Goal: Task Accomplishment & Management: Complete application form

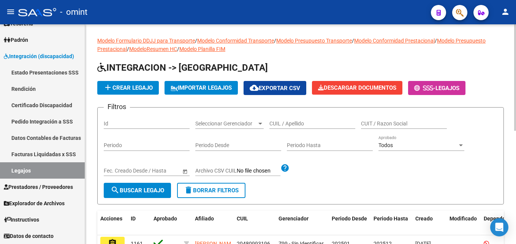
click at [299, 124] on input "CUIL / Apellido" at bounding box center [313, 124] width 86 height 6
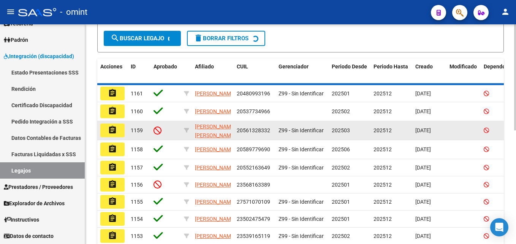
scroll to position [101, 0]
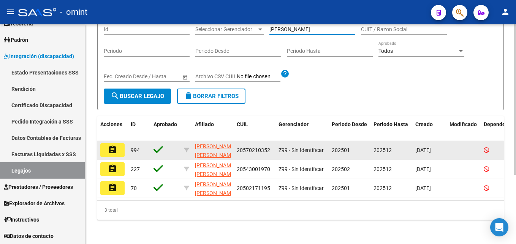
type input "[PERSON_NAME]"
click at [113, 143] on button "assignment" at bounding box center [112, 150] width 24 height 14
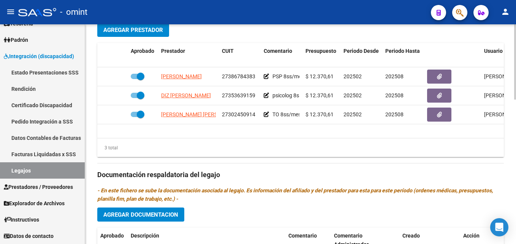
scroll to position [304, 0]
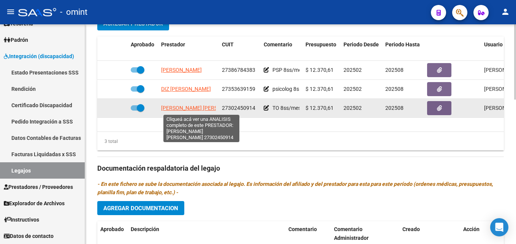
click at [193, 108] on span "[PERSON_NAME] [PERSON_NAME]" at bounding box center [202, 108] width 83 height 6
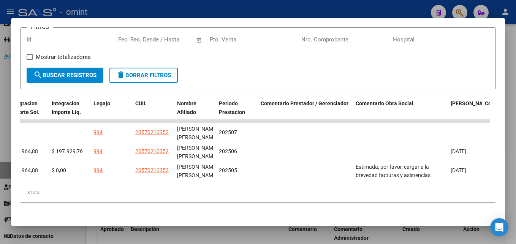
scroll to position [0, 1139]
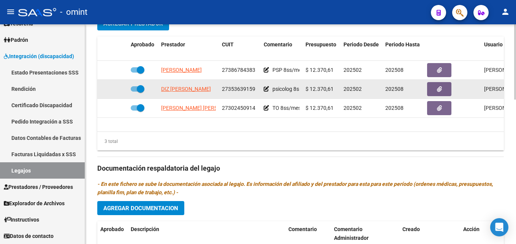
click at [179, 89] on span "DIZ MARIA ROCIO" at bounding box center [186, 89] width 50 height 6
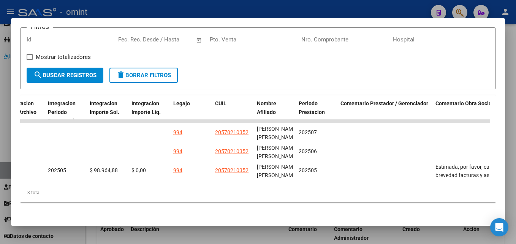
scroll to position [0, 1116]
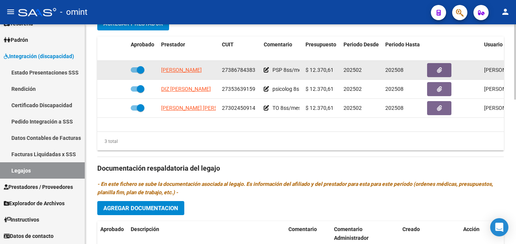
click at [183, 70] on span "DAMIANOFF RUSSO ALDANA ABRIL" at bounding box center [181, 70] width 41 height 6
type textarea "27386784383"
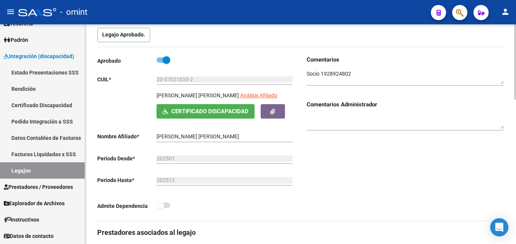
scroll to position [76, 0]
click at [334, 75] on textarea at bounding box center [405, 77] width 197 height 14
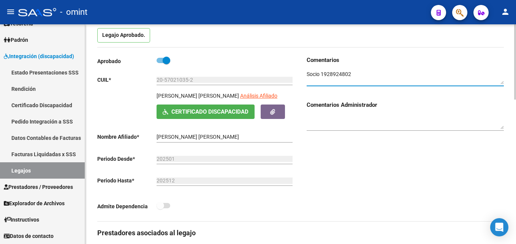
click at [334, 75] on textarea at bounding box center [405, 77] width 197 height 14
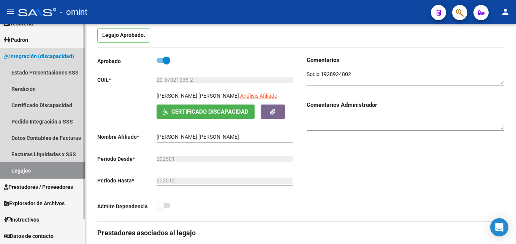
click at [43, 168] on link "Legajos" at bounding box center [42, 170] width 85 height 16
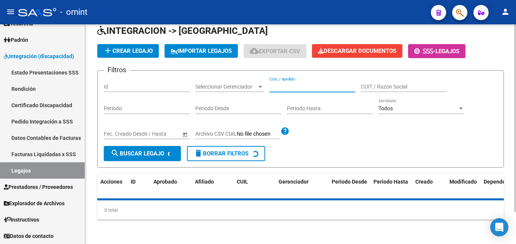
click at [283, 84] on input "CUIL / Apellido" at bounding box center [313, 87] width 86 height 6
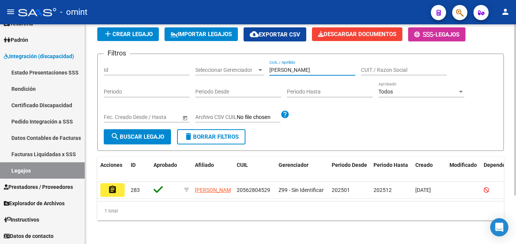
scroll to position [63, 0]
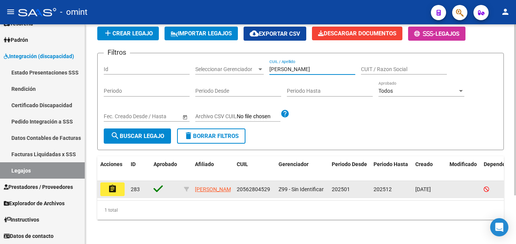
type input "blanco diaz"
click at [114, 184] on mat-icon "assignment" at bounding box center [112, 188] width 9 height 9
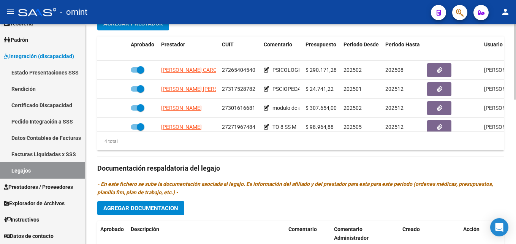
scroll to position [14, 0]
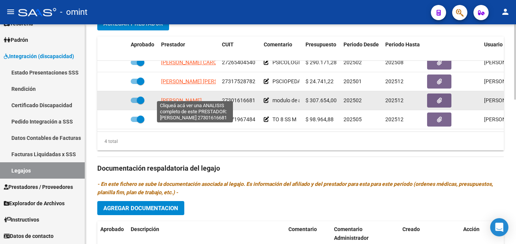
click at [171, 97] on span "AGUILAR CAROLINA MARTA" at bounding box center [181, 100] width 41 height 6
type textarea "27301616681"
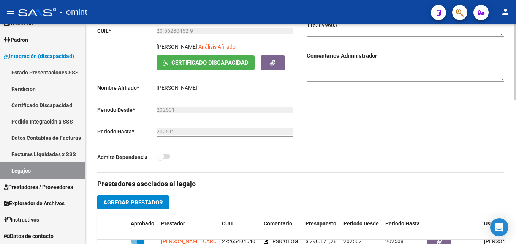
scroll to position [76, 0]
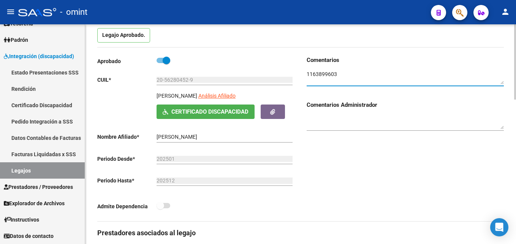
click at [323, 71] on textarea at bounding box center [405, 77] width 197 height 14
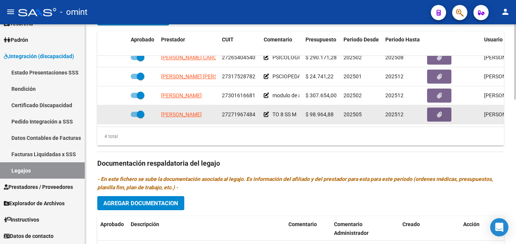
scroll to position [342, 0]
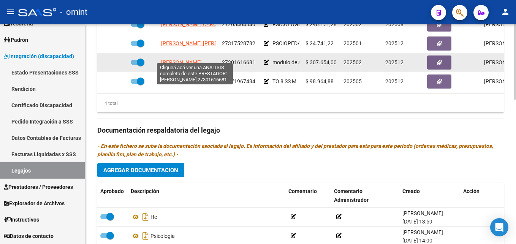
click at [183, 59] on span "AGUILAR CAROLINA MARTA" at bounding box center [181, 62] width 41 height 6
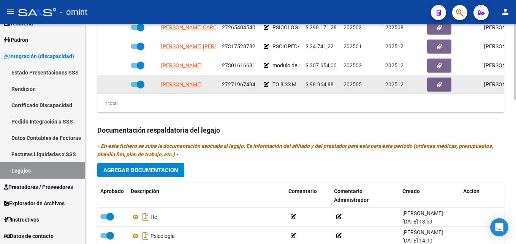
scroll to position [0, 0]
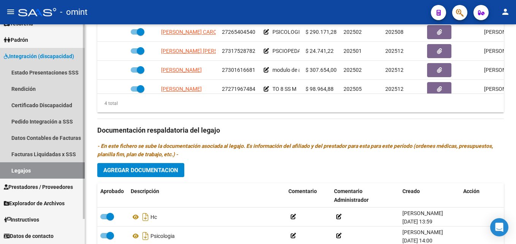
click at [41, 166] on link "Legajos" at bounding box center [42, 170] width 85 height 16
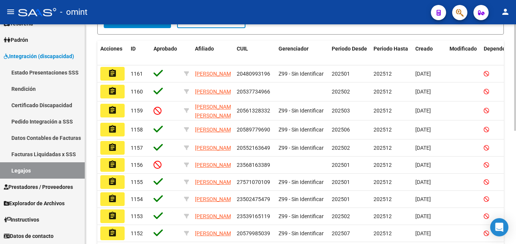
scroll to position [82, 0]
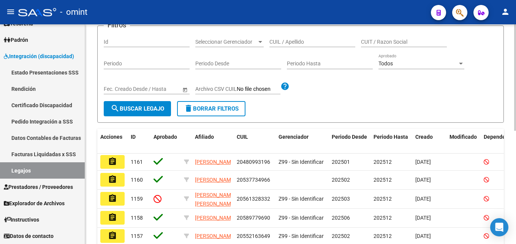
click at [305, 37] on div "CUIL / Apellido" at bounding box center [313, 39] width 86 height 15
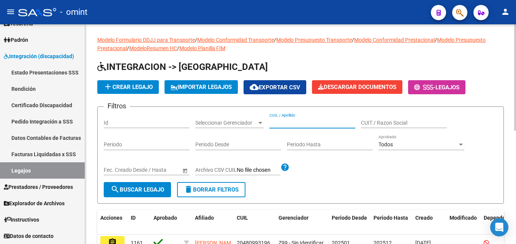
scroll to position [0, 0]
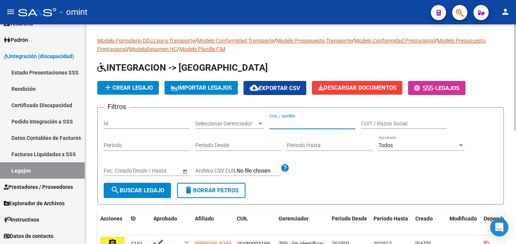
click at [294, 119] on div "CUIL / Apellido" at bounding box center [313, 121] width 86 height 15
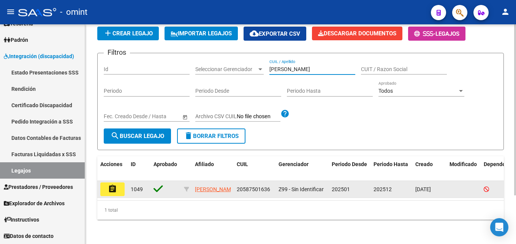
type input "cabrera"
click at [117, 183] on button "assignment" at bounding box center [112, 190] width 24 height 14
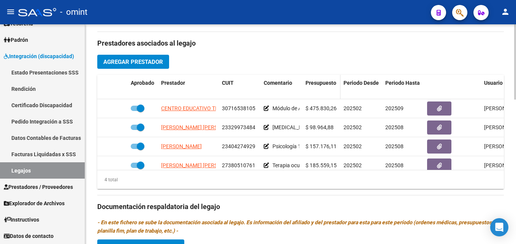
scroll to position [266, 0]
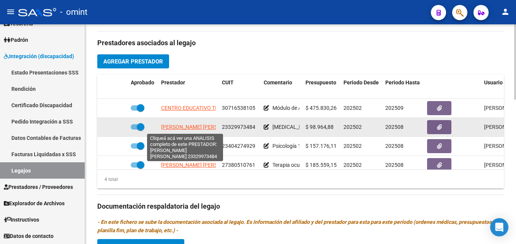
click at [189, 127] on span "IOSCA SHEILA NAIR" at bounding box center [202, 127] width 83 height 6
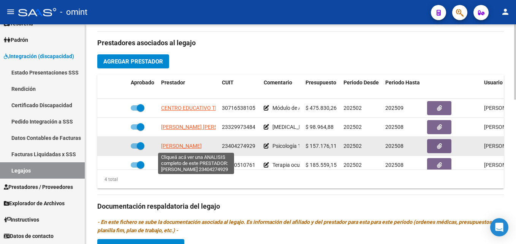
click at [200, 145] on span "MONZON GERMAN ALBERTO" at bounding box center [181, 146] width 41 height 6
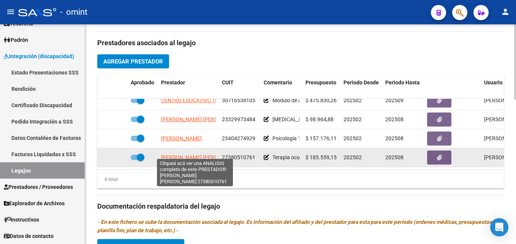
scroll to position [14, 0]
click at [189, 154] on span "TOSCANO MARCELA BELEN" at bounding box center [202, 157] width 83 height 6
type textarea "27380510761"
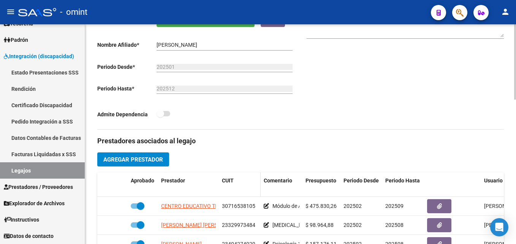
scroll to position [38, 0]
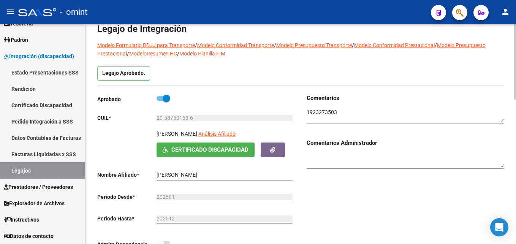
click at [177, 119] on input "20-58750163-6" at bounding box center [225, 118] width 136 height 6
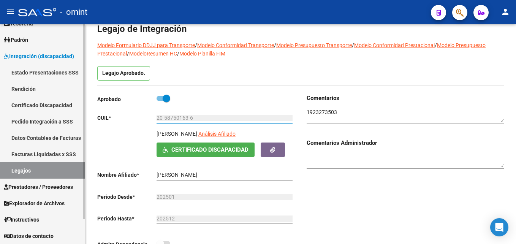
click at [52, 149] on link "Facturas Liquidadas x SSS" at bounding box center [42, 154] width 85 height 16
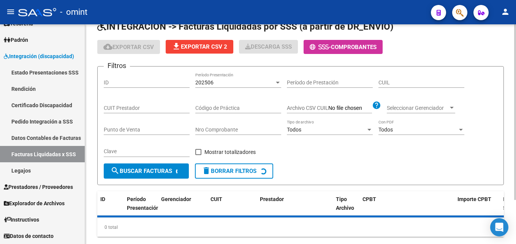
click at [391, 82] on input "CUIL" at bounding box center [422, 82] width 86 height 6
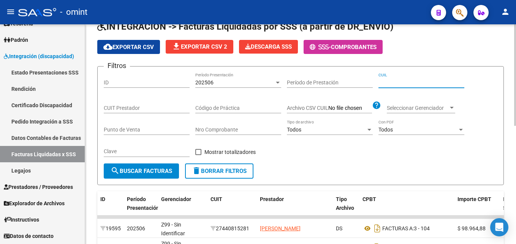
paste input "20-58750163-6"
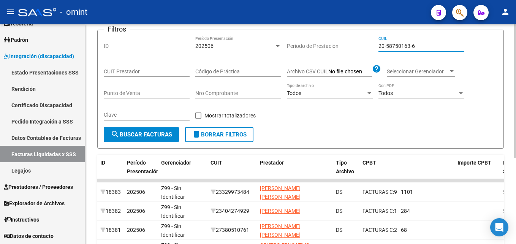
scroll to position [27, 0]
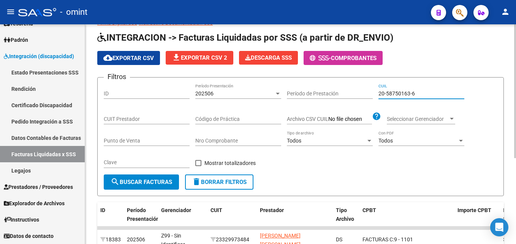
type input "20-58750163-6"
click at [224, 92] on div "202506" at bounding box center [234, 93] width 79 height 6
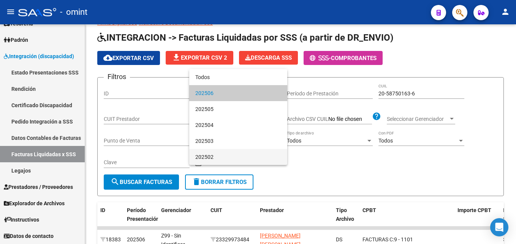
click at [214, 153] on span "202502" at bounding box center [238, 157] width 86 height 16
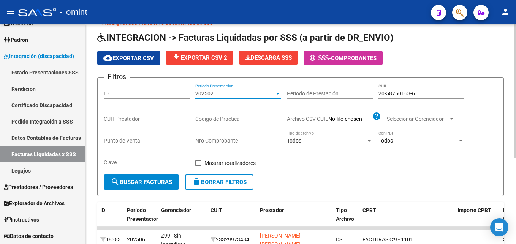
click at [155, 181] on span "search Buscar Facturas" at bounding box center [142, 182] width 62 height 7
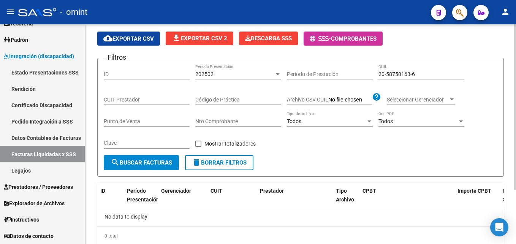
scroll to position [34, 0]
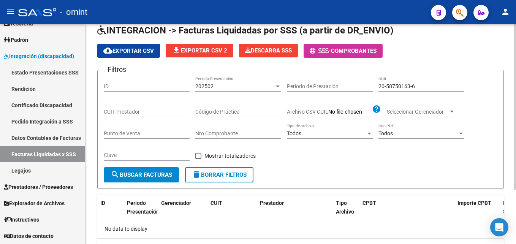
click at [233, 86] on div "202502" at bounding box center [234, 86] width 79 height 6
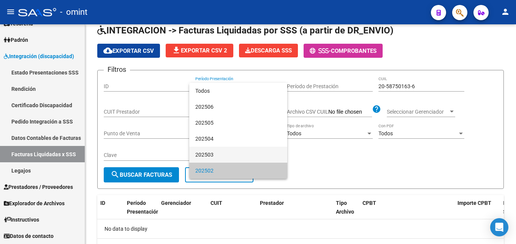
click at [212, 151] on span "202503" at bounding box center [238, 155] width 86 height 16
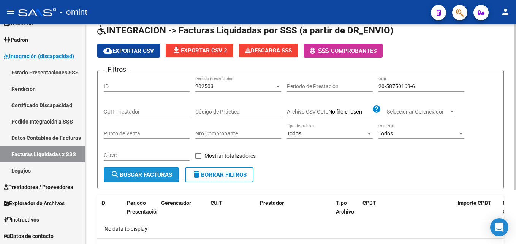
click at [150, 179] on button "search Buscar Facturas" at bounding box center [141, 174] width 75 height 15
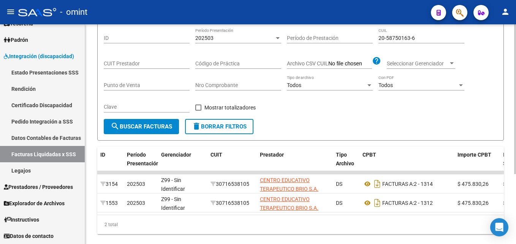
scroll to position [65, 0]
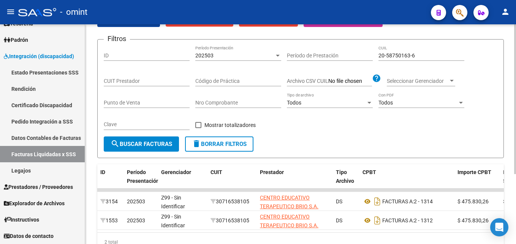
click at [204, 51] on div "202503 Período Presentación" at bounding box center [238, 53] width 86 height 15
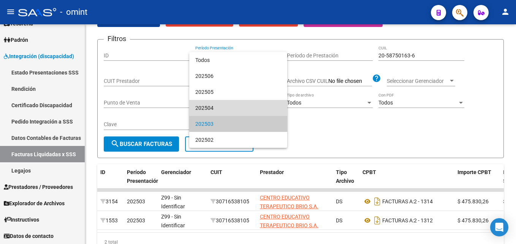
click at [216, 106] on span "202504" at bounding box center [238, 108] width 86 height 16
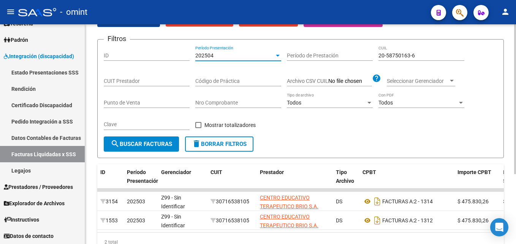
click at [155, 139] on button "search Buscar Facturas" at bounding box center [141, 144] width 75 height 15
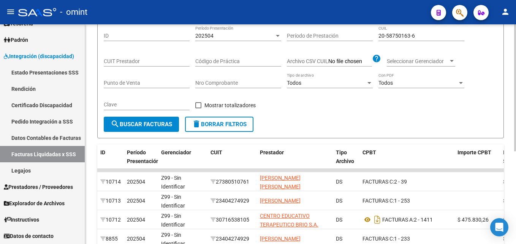
scroll to position [8, 0]
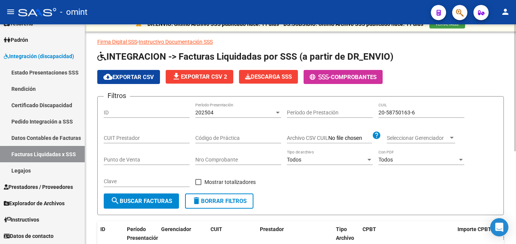
click at [226, 114] on div "202504" at bounding box center [234, 113] width 79 height 6
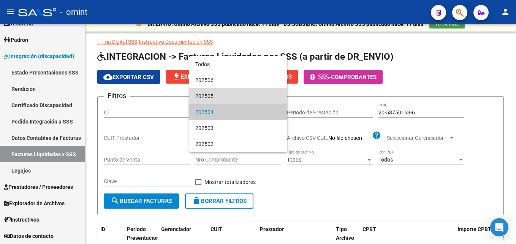
click at [217, 102] on span "202505" at bounding box center [238, 96] width 86 height 16
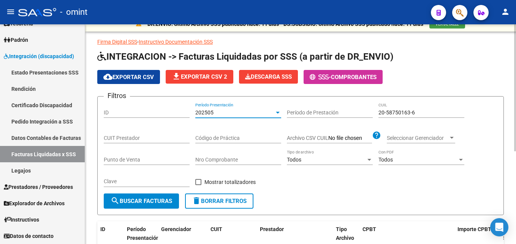
click at [160, 200] on span "search Buscar Facturas" at bounding box center [142, 201] width 62 height 7
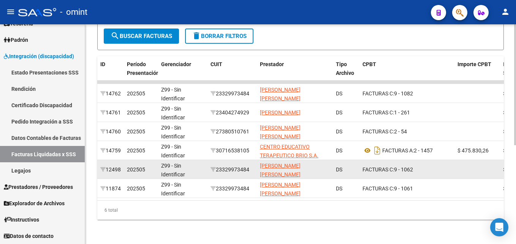
scroll to position [0, 0]
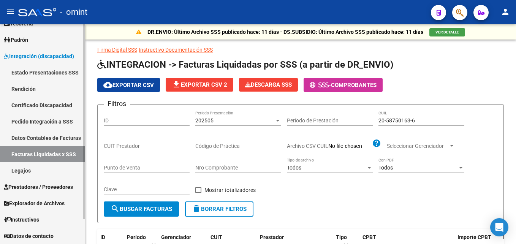
click at [37, 166] on link "Legajos" at bounding box center [42, 170] width 85 height 16
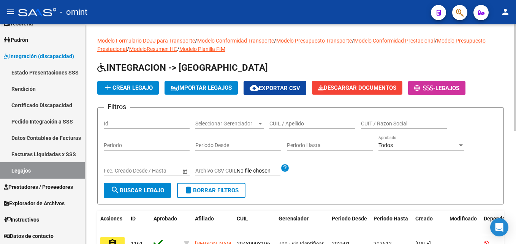
click at [300, 120] on div "CUIL / Apellido" at bounding box center [313, 121] width 86 height 15
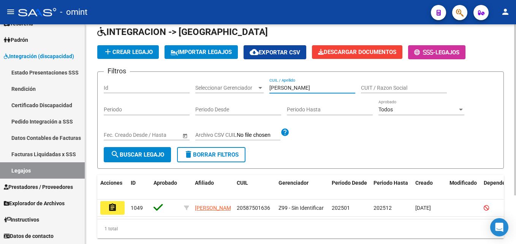
scroll to position [63, 0]
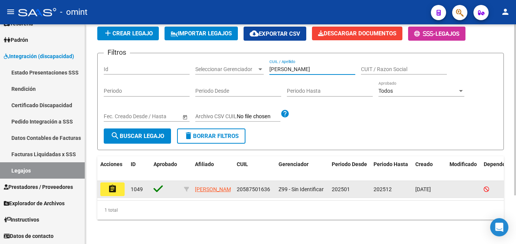
type input "cabrera"
click at [108, 184] on mat-icon "assignment" at bounding box center [112, 188] width 9 height 9
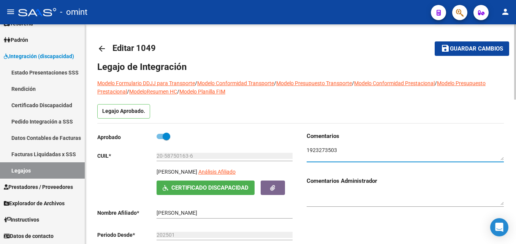
click at [319, 150] on textarea at bounding box center [405, 153] width 197 height 14
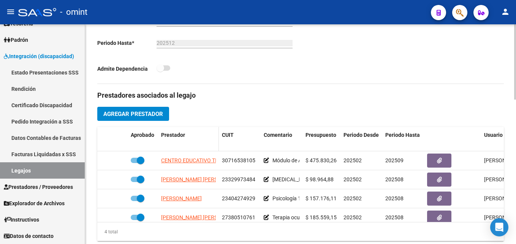
scroll to position [230, 0]
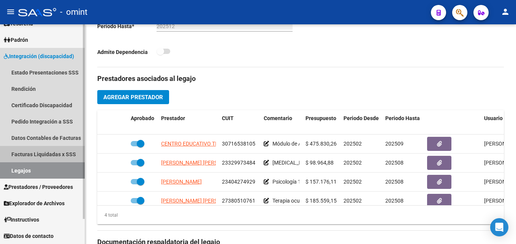
click at [59, 154] on link "Facturas Liquidadas x SSS" at bounding box center [42, 154] width 85 height 16
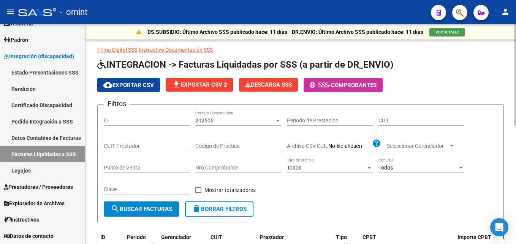
click at [396, 120] on input "CUIL" at bounding box center [422, 120] width 86 height 6
paste input "23-32997348-4"
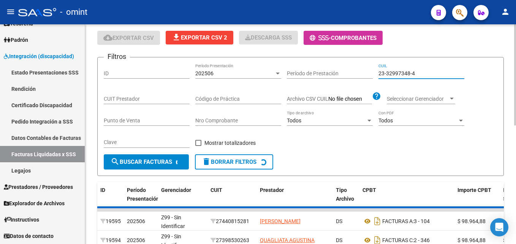
scroll to position [72, 0]
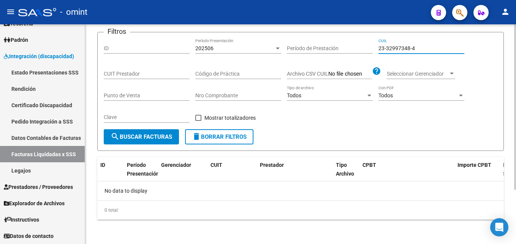
type input "23-32997348-4"
click at [237, 47] on div "202506" at bounding box center [234, 48] width 79 height 6
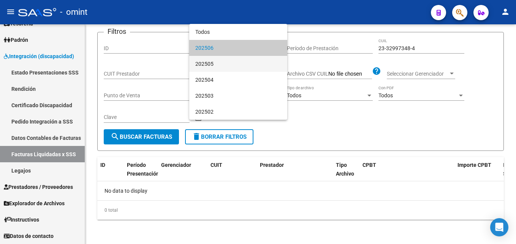
click at [228, 63] on span "202505" at bounding box center [238, 64] width 86 height 16
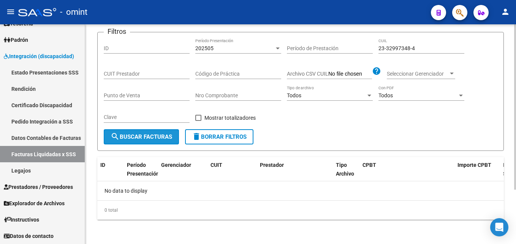
click at [162, 143] on button "search Buscar Facturas" at bounding box center [141, 136] width 75 height 15
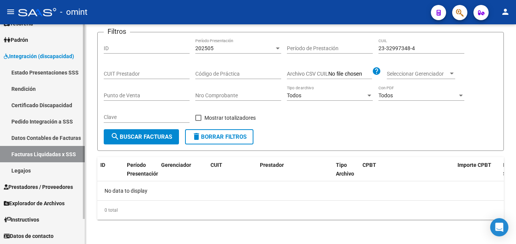
click at [43, 169] on link "Legajos" at bounding box center [42, 170] width 85 height 16
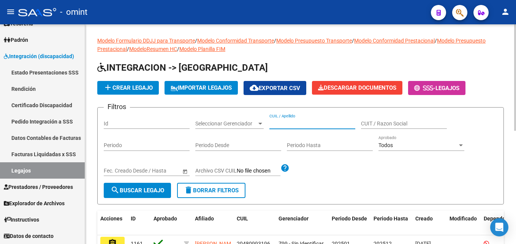
click at [306, 124] on input "CUIL / Apellido" at bounding box center [313, 124] width 86 height 6
type input "i"
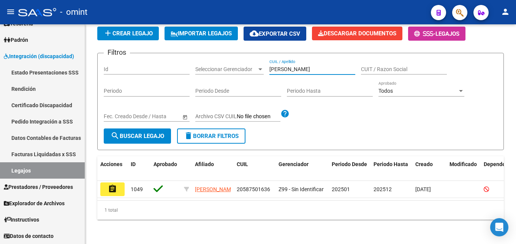
scroll to position [63, 0]
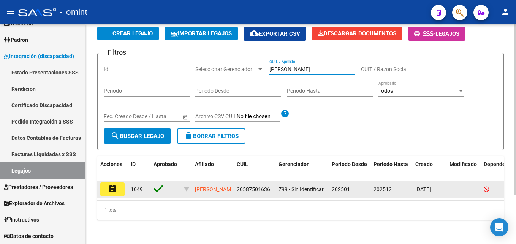
type input "cabrera"
click at [256, 186] on span "20587501636" at bounding box center [253, 189] width 33 height 6
copy span "20587501636"
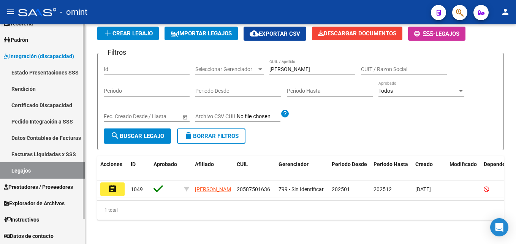
click at [49, 151] on link "Facturas Liquidadas x SSS" at bounding box center [42, 154] width 85 height 16
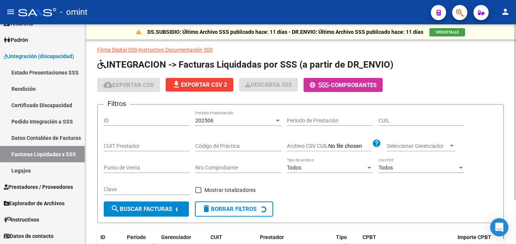
click at [395, 121] on input "CUIL" at bounding box center [422, 120] width 86 height 6
paste input "20-58750163-6"
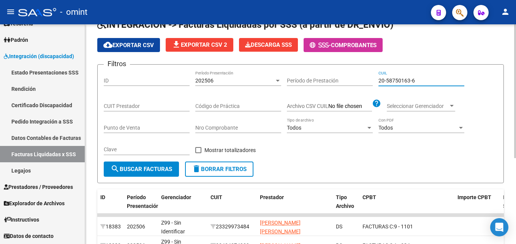
scroll to position [38, 0]
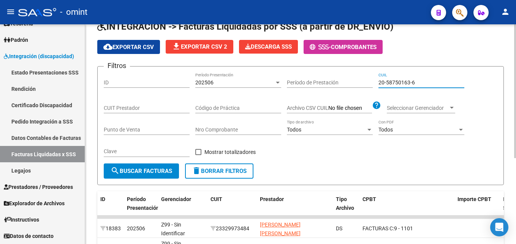
type input "20-58750163-6"
click at [245, 82] on div "202506" at bounding box center [234, 82] width 79 height 6
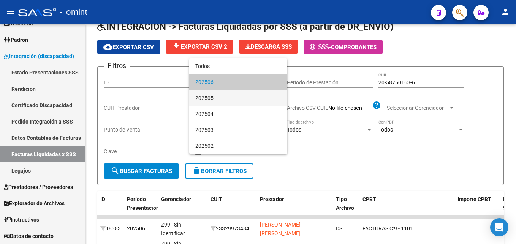
click at [220, 97] on span "202505" at bounding box center [238, 98] width 86 height 16
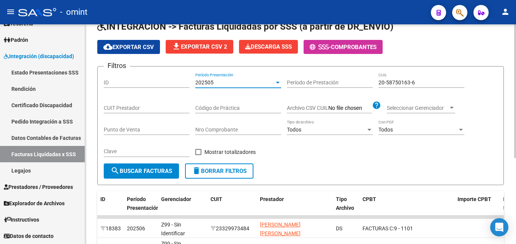
click at [167, 168] on span "search Buscar Facturas" at bounding box center [142, 171] width 62 height 7
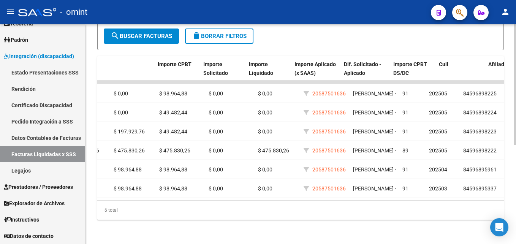
scroll to position [0, 445]
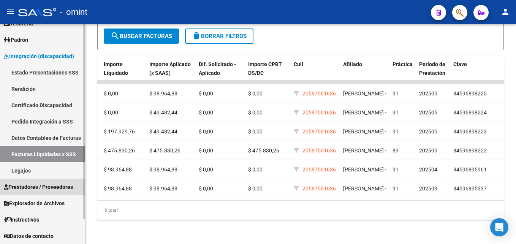
click at [43, 185] on span "Prestadores / Proveedores" at bounding box center [38, 187] width 69 height 8
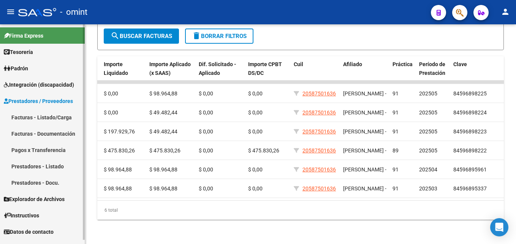
scroll to position [0, 0]
click at [47, 116] on link "Facturas - Listado/Carga" at bounding box center [42, 117] width 85 height 16
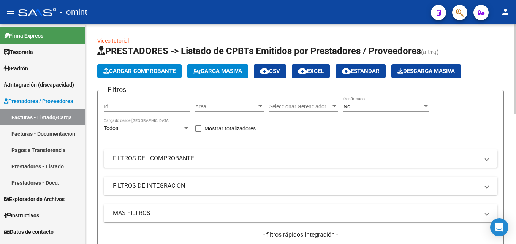
click at [139, 70] on span "Cargar Comprobante" at bounding box center [139, 71] width 72 height 7
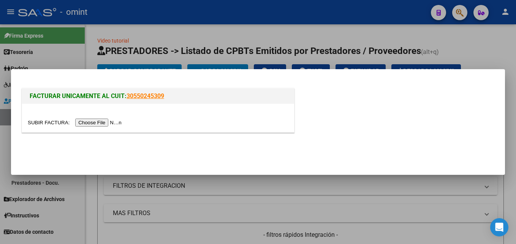
click at [101, 122] on input "file" at bounding box center [76, 123] width 96 height 8
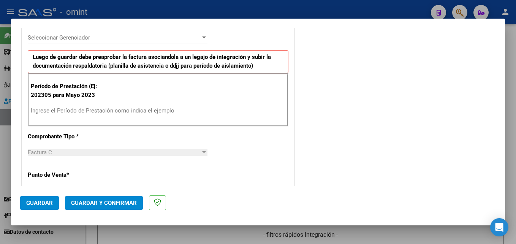
scroll to position [190, 0]
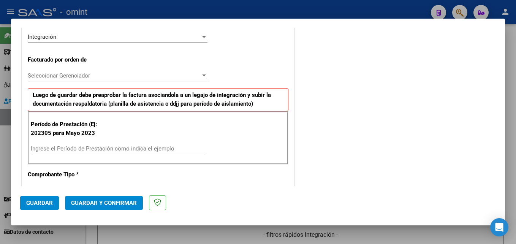
click at [91, 152] on input "Ingrese el Período de Prestación como indica el ejemplo" at bounding box center [119, 148] width 176 height 7
type input "202507"
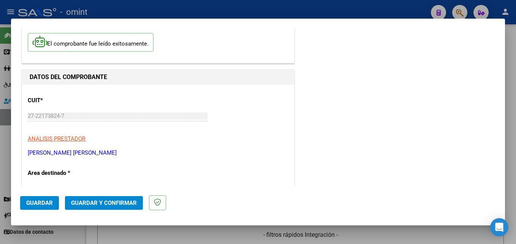
scroll to position [0, 0]
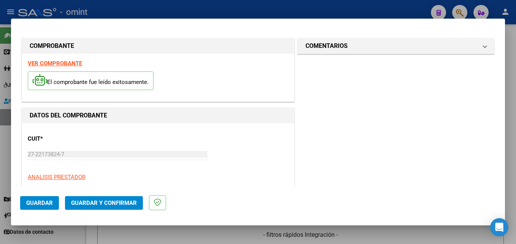
click at [51, 203] on span "Guardar" at bounding box center [39, 203] width 27 height 7
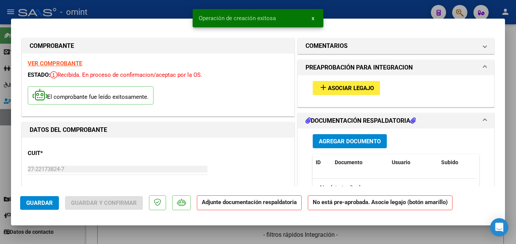
click at [323, 87] on mat-icon "add" at bounding box center [323, 87] width 9 height 9
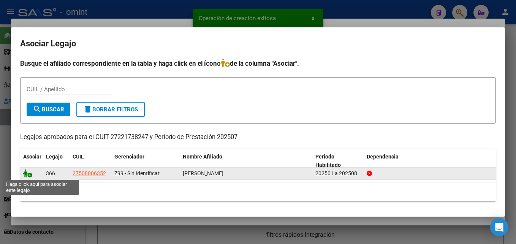
click at [30, 172] on icon at bounding box center [27, 173] width 9 height 8
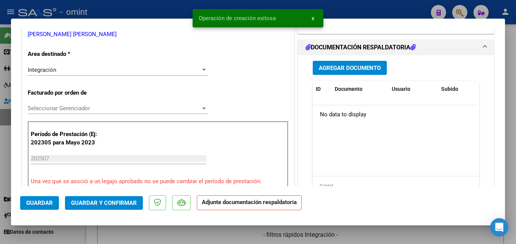
scroll to position [190, 0]
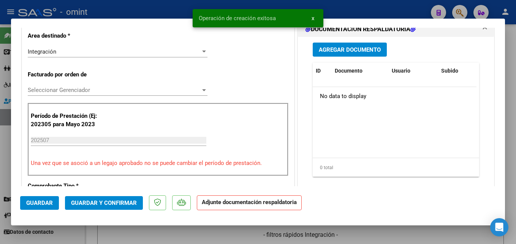
click at [314, 49] on button "Agregar Documento" at bounding box center [350, 50] width 74 height 14
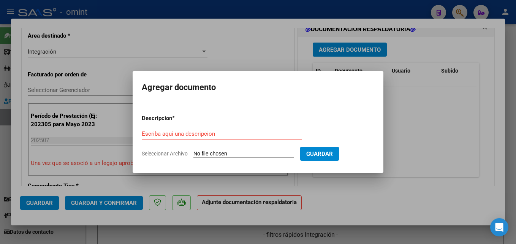
click at [169, 135] on input "Escriba aquí una descripcion" at bounding box center [222, 133] width 160 height 7
paste input "Planilla de asistencia"
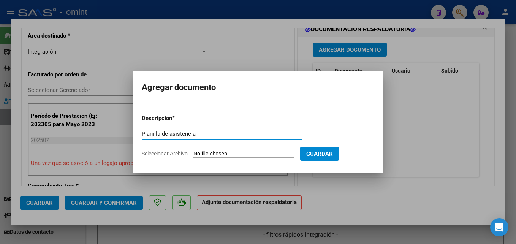
type input "Planilla de asistencia"
click at [250, 154] on input "Seleccionar Archivo" at bounding box center [244, 154] width 101 height 7
type input "C:\fakepath\PA 27221738247_5_3_1066.pdf"
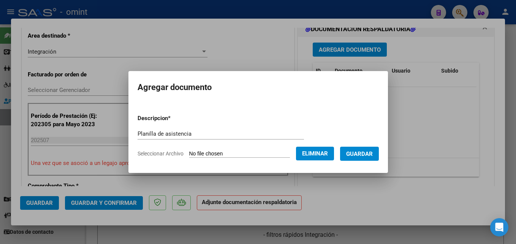
click at [373, 156] on span "Guardar" at bounding box center [359, 154] width 27 height 7
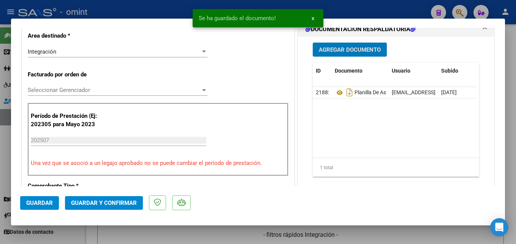
click at [123, 201] on span "Guardar y Confirmar" at bounding box center [104, 203] width 66 height 7
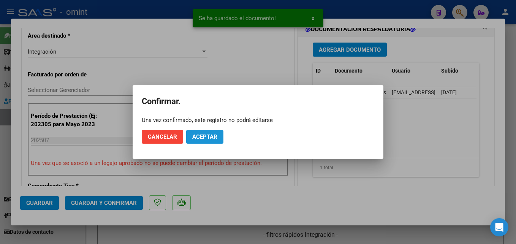
click at [214, 135] on span "Aceptar" at bounding box center [204, 136] width 25 height 7
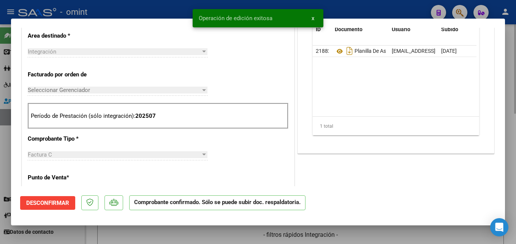
scroll to position [0, 0]
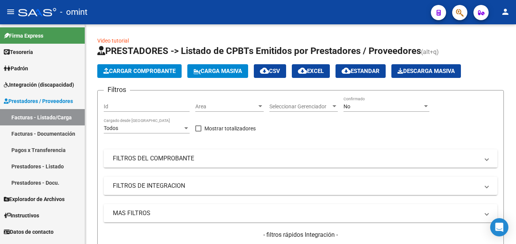
click at [40, 80] on link "Integración (discapacidad)" at bounding box center [42, 84] width 85 height 16
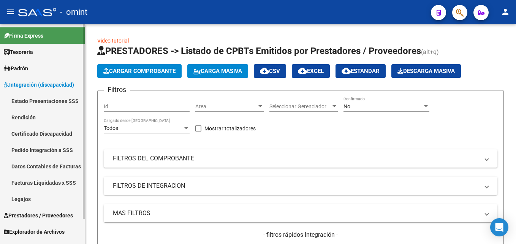
click at [33, 197] on link "Legajos" at bounding box center [42, 199] width 85 height 16
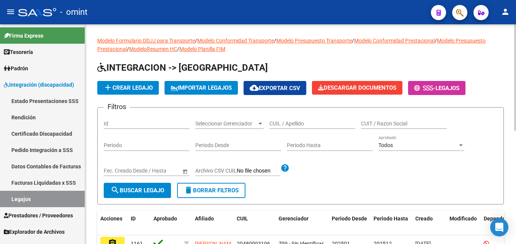
click at [287, 124] on input "CUIL / Apellido" at bounding box center [313, 124] width 86 height 6
type input "andino"
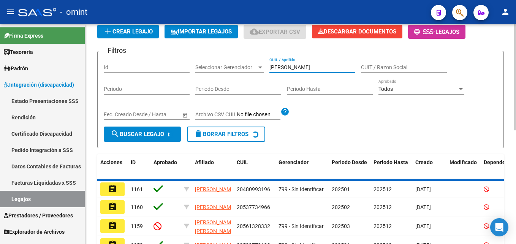
scroll to position [63, 0]
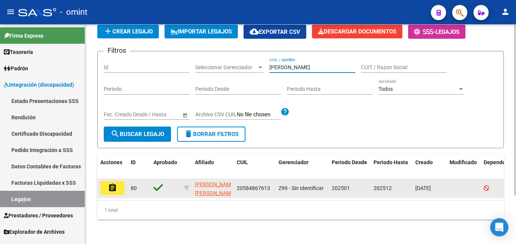
click at [121, 184] on button "assignment" at bounding box center [112, 188] width 24 height 14
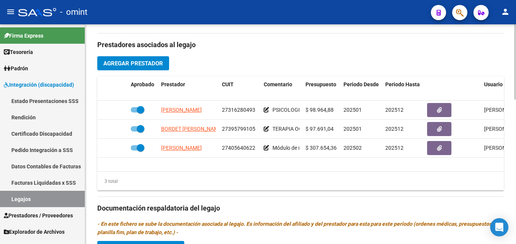
scroll to position [266, 0]
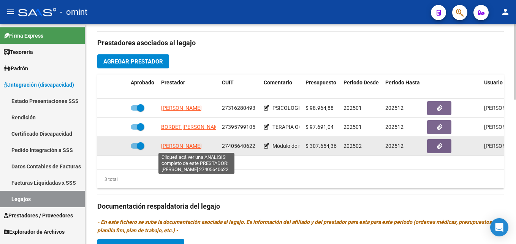
click at [187, 146] on span "AGUILERA TAMARA MATILDE" at bounding box center [181, 146] width 41 height 6
type textarea "27405640622"
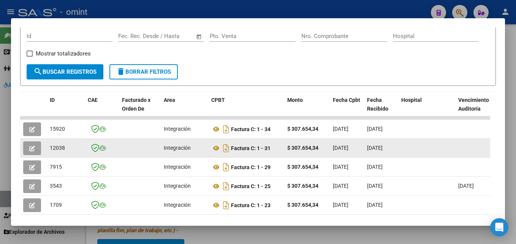
scroll to position [179, 0]
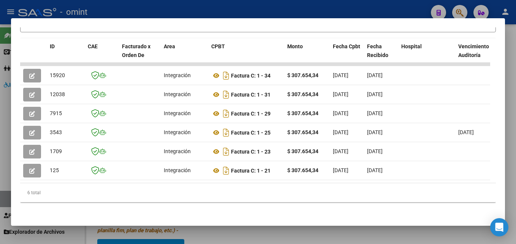
drag, startPoint x: 148, startPoint y: 176, endPoint x: 408, endPoint y: 178, distance: 260.5
click at [408, 178] on datatable-body "15920 Integración Factura C: 1 - 34 $ 307.654,34 01/08/2025 04/08/2025 - 04/08/…" at bounding box center [255, 123] width 470 height 120
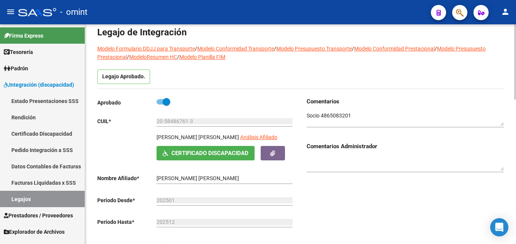
scroll to position [0, 0]
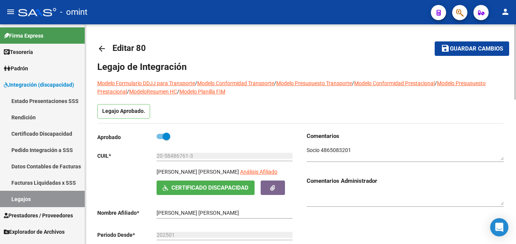
click at [340, 146] on textarea at bounding box center [405, 153] width 197 height 14
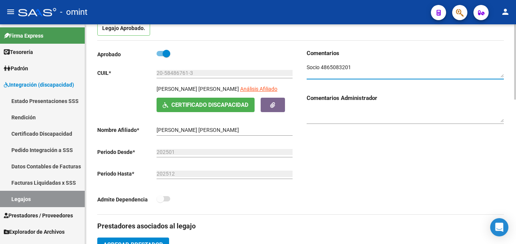
scroll to position [190, 0]
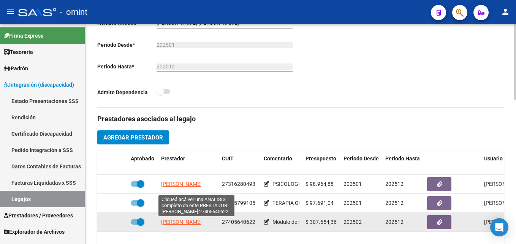
click at [187, 222] on span "AGUILERA TAMARA MATILDE" at bounding box center [181, 222] width 41 height 6
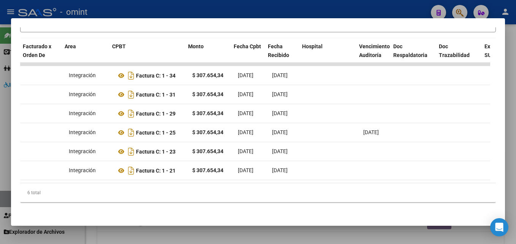
scroll to position [0, 94]
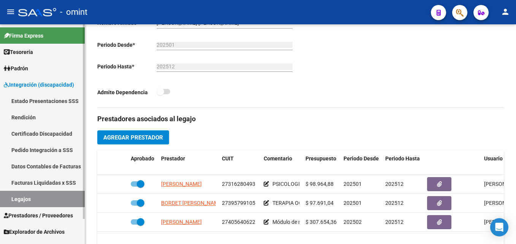
click at [31, 195] on link "Legajos" at bounding box center [42, 199] width 85 height 16
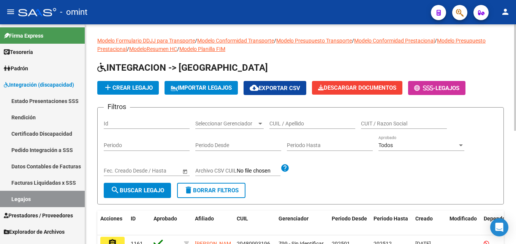
click at [294, 127] on div "CUIL / Apellido" at bounding box center [313, 121] width 86 height 15
paste input "50217119"
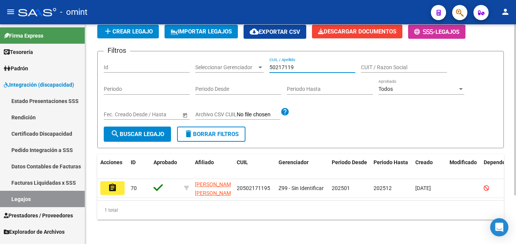
scroll to position [63, 0]
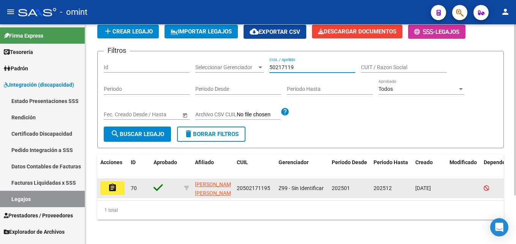
type input "50217119"
click at [111, 183] on mat-icon "assignment" at bounding box center [112, 187] width 9 height 9
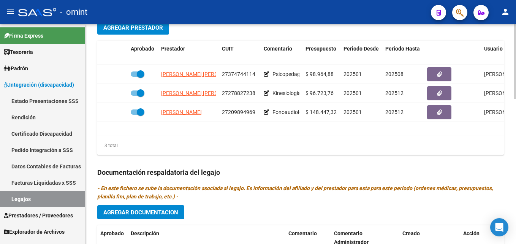
scroll to position [304, 0]
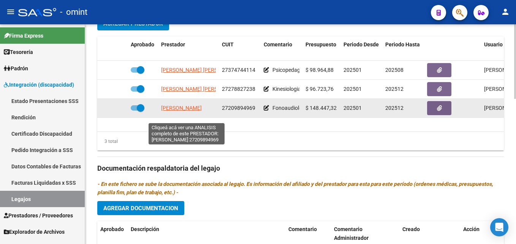
click at [199, 111] on span "GONZALEZ SOLEDAD" at bounding box center [181, 108] width 41 height 6
type textarea "27209894969"
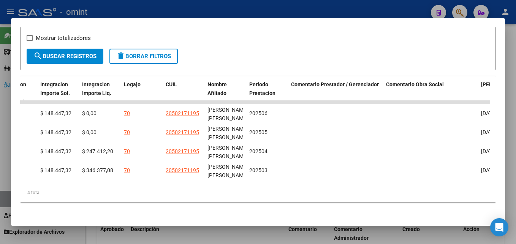
scroll to position [0, 1172]
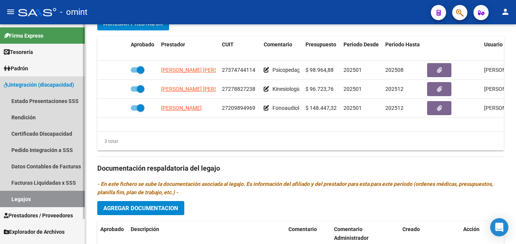
click at [28, 202] on link "Legajos" at bounding box center [42, 199] width 85 height 16
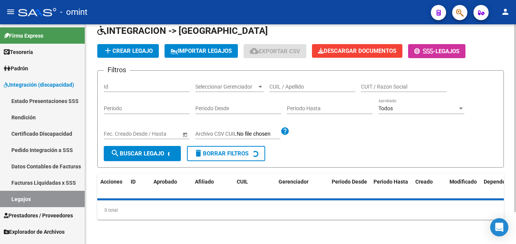
click at [287, 91] on div "CUIL / Apellido" at bounding box center [313, 84] width 86 height 15
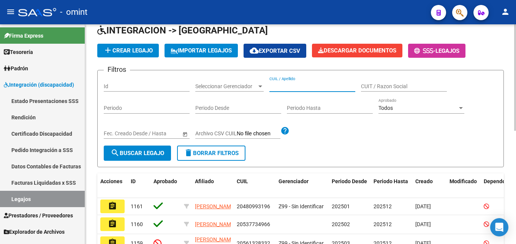
paste input "55501305"
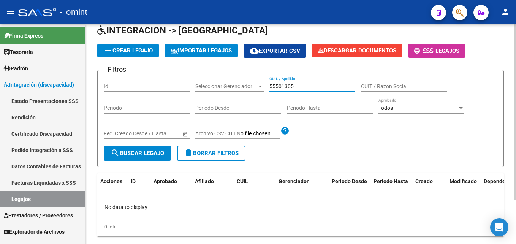
click at [308, 87] on input "55501305" at bounding box center [313, 86] width 86 height 6
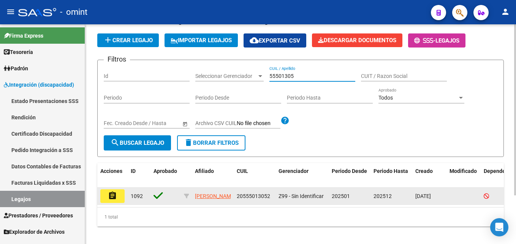
scroll to position [63, 0]
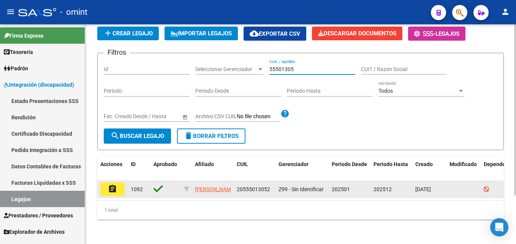
type input "55501305"
click at [117, 183] on button "assignment" at bounding box center [112, 190] width 24 height 14
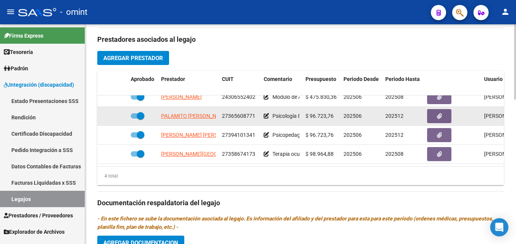
scroll to position [228, 0]
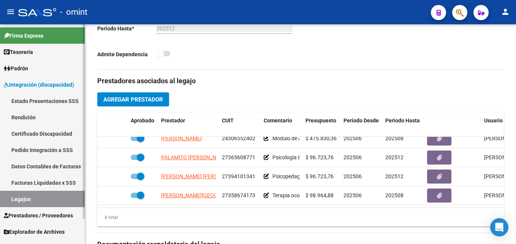
click at [54, 196] on link "Legajos" at bounding box center [42, 199] width 85 height 16
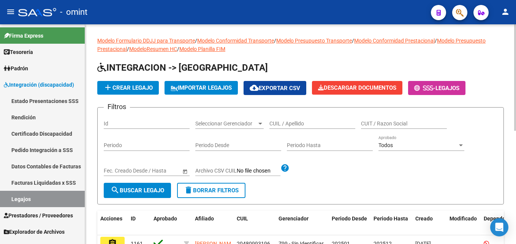
click at [285, 127] on div "CUIL / Apellido" at bounding box center [313, 121] width 86 height 15
paste input "48242909"
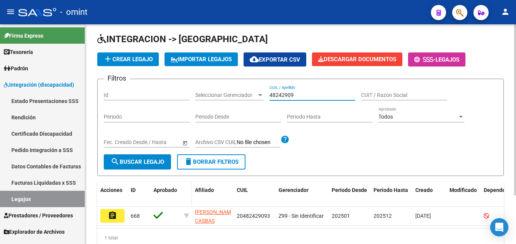
scroll to position [63, 0]
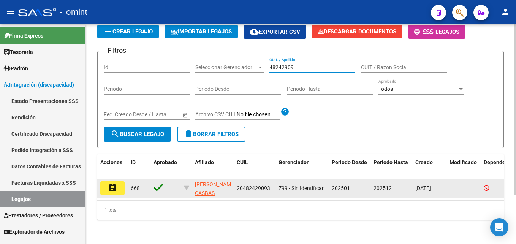
type input "48242909"
click at [114, 183] on mat-icon "assignment" at bounding box center [112, 187] width 9 height 9
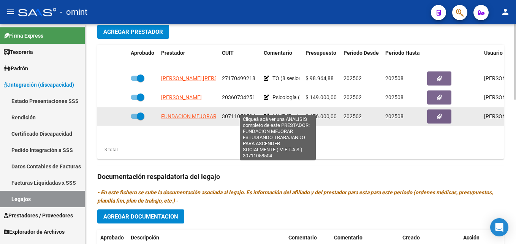
click at [182, 113] on span "FUNDACION MEJORAR ESTUDIANDO TRABAJANDO PARA ASCENDER SOCIALMENTE ( M.E.T.A.S.)" at bounding box center [277, 116] width 233 height 6
type textarea "30711058504"
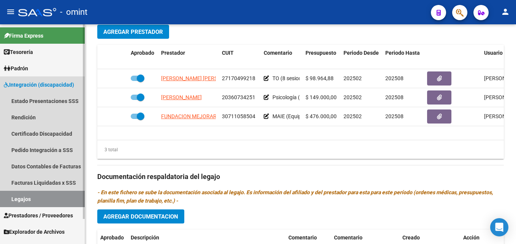
click at [45, 198] on link "Legajos" at bounding box center [42, 199] width 85 height 16
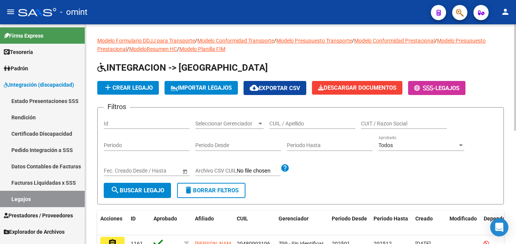
click at [310, 121] on input "CUIL / Apellido" at bounding box center [313, 124] width 86 height 6
paste input "48882453"
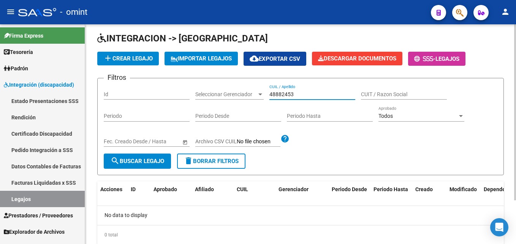
scroll to position [54, 0]
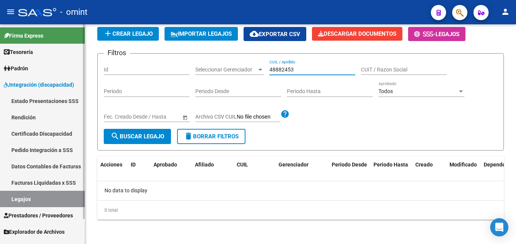
type input "48882453"
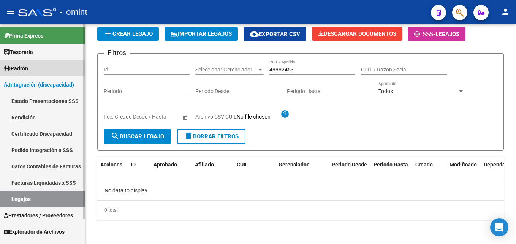
click at [36, 68] on link "Padrón" at bounding box center [42, 68] width 85 height 16
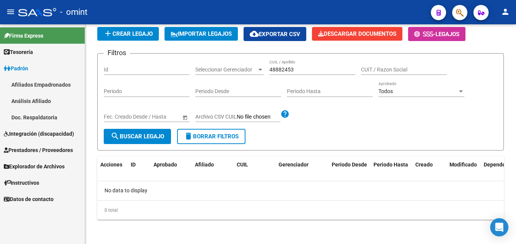
click at [38, 84] on link "Afiliados Empadronados" at bounding box center [42, 84] width 85 height 16
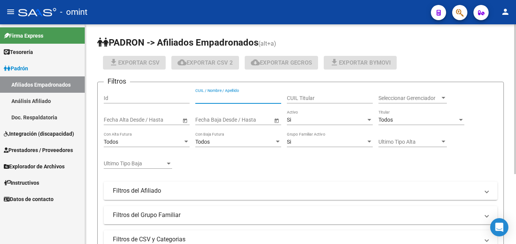
click at [236, 98] on input "CUIL / Nombre / Apellido" at bounding box center [238, 98] width 86 height 6
paste input "48882453"
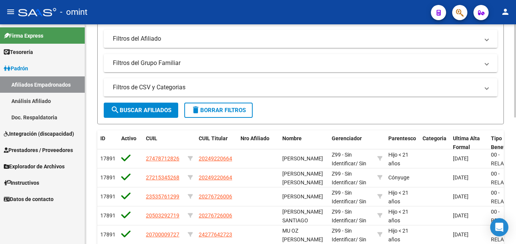
scroll to position [129, 0]
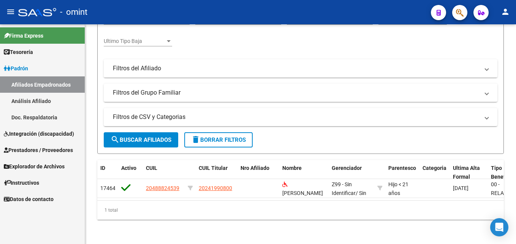
type input "48882453"
click at [42, 136] on span "Integración (discapacidad)" at bounding box center [39, 134] width 70 height 8
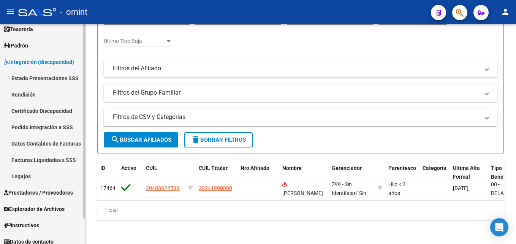
scroll to position [29, 0]
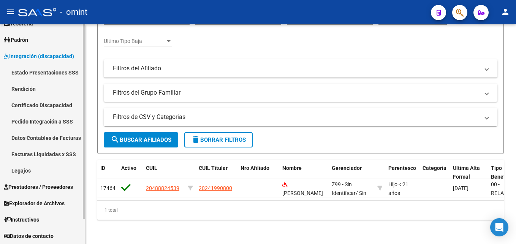
click at [38, 166] on link "Legajos" at bounding box center [42, 170] width 85 height 16
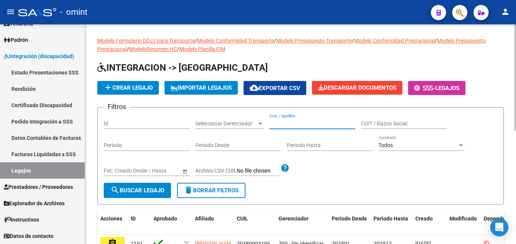
click at [305, 121] on input "CUIL / Apellido" at bounding box center [313, 124] width 86 height 6
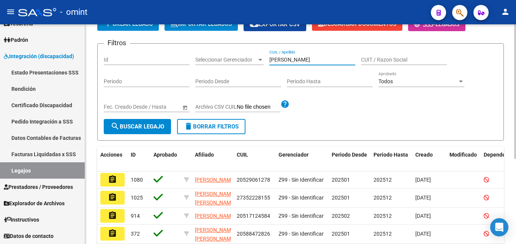
scroll to position [139, 0]
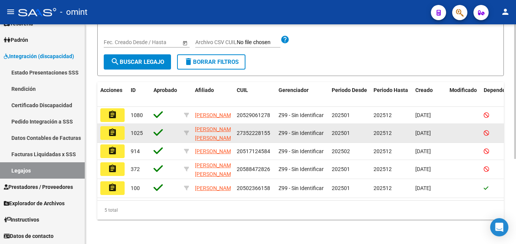
type input "acosta"
click at [114, 128] on mat-icon "assignment" at bounding box center [112, 132] width 9 height 9
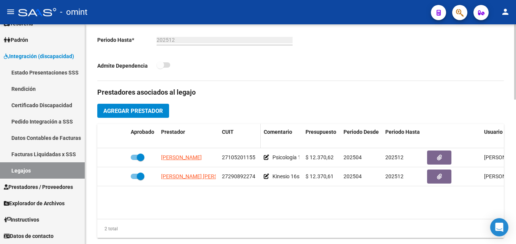
scroll to position [228, 0]
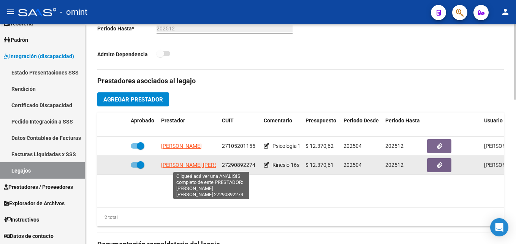
click at [190, 164] on span "ROMERO GOMEZ PESCIE MARIA CELESTE" at bounding box center [202, 165] width 83 height 6
type textarea "27290892274"
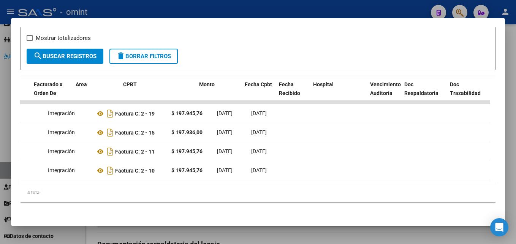
scroll to position [0, 0]
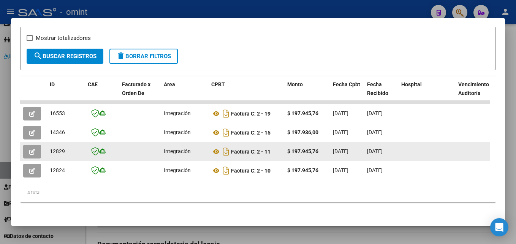
click at [31, 149] on icon "button" at bounding box center [32, 152] width 6 height 6
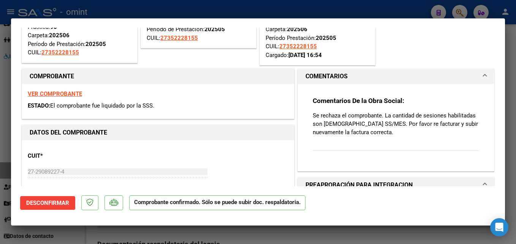
scroll to position [76, 0]
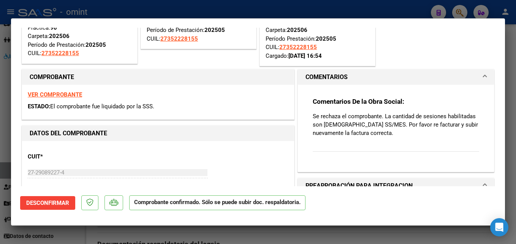
click at [65, 94] on strong "VER COMPROBANTE" at bounding box center [55, 94] width 54 height 7
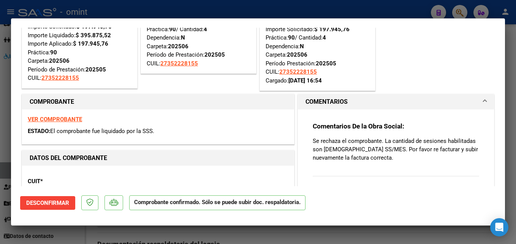
scroll to position [114, 0]
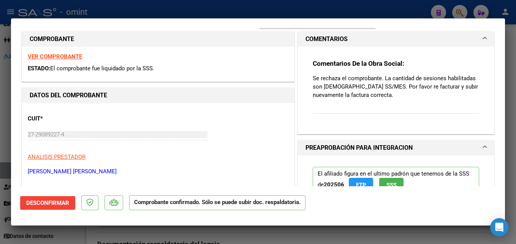
type input "$ 0,00"
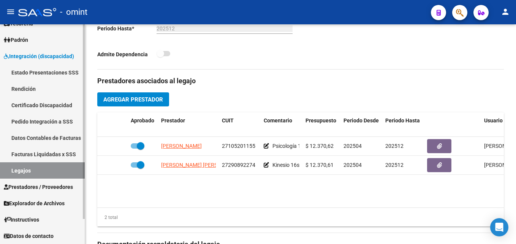
click at [58, 170] on link "Legajos" at bounding box center [42, 170] width 85 height 16
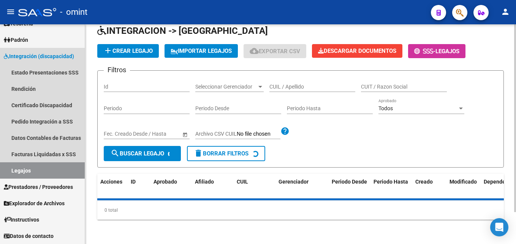
scroll to position [37, 0]
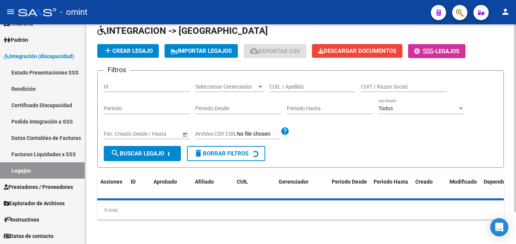
click at [309, 86] on input "CUIL / Apellido" at bounding box center [313, 87] width 86 height 6
paste input "58.659.647"
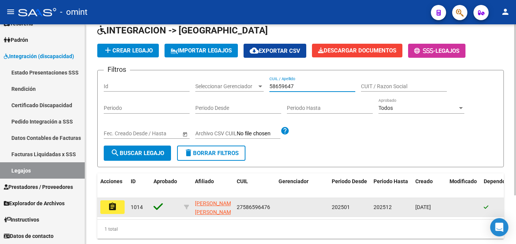
type input "58659647"
click at [119, 206] on button "assignment" at bounding box center [112, 207] width 24 height 14
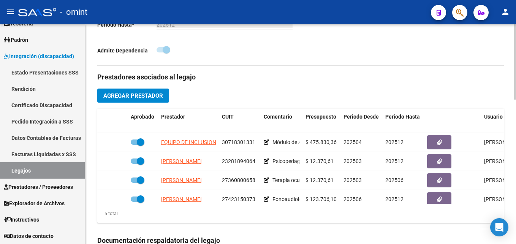
scroll to position [266, 0]
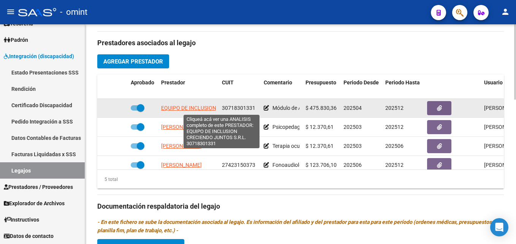
click at [198, 109] on span "EQUIPO DE INCLUSION CRECIENDO JUNTOS S.R.L." at bounding box center [222, 108] width 122 height 6
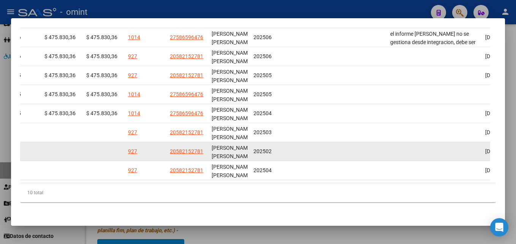
scroll to position [217, 0]
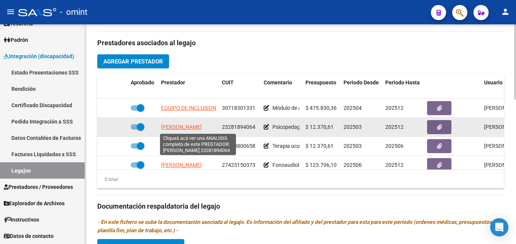
click at [183, 126] on span "DAUNARAVICIUS CECILIA INES" at bounding box center [181, 127] width 41 height 6
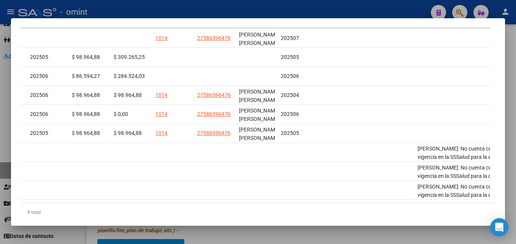
scroll to position [0, 1077]
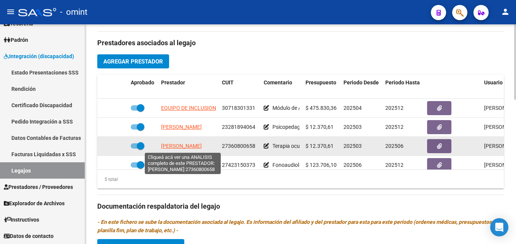
click at [192, 143] on span "DISTEFANO PILAR" at bounding box center [181, 146] width 41 height 6
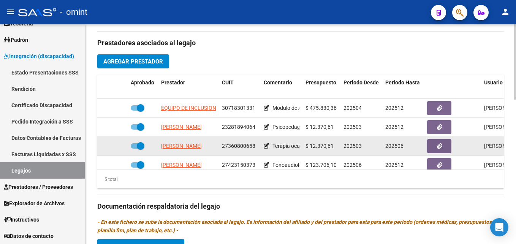
scroll to position [33, 0]
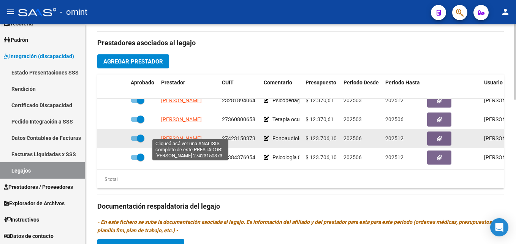
click at [184, 135] on span "CAÑETE ABRIL CELESTE" at bounding box center [181, 138] width 41 height 6
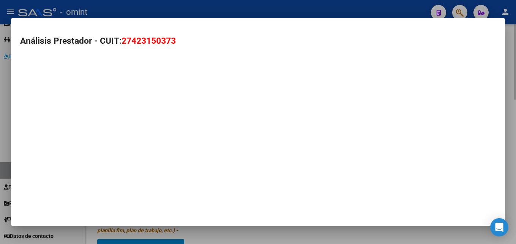
type textarea "27423150373"
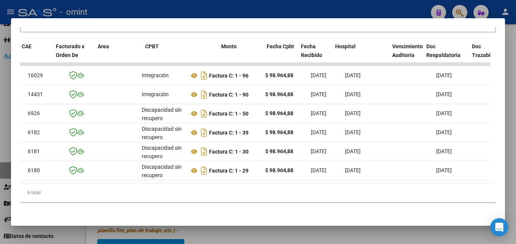
scroll to position [0, 0]
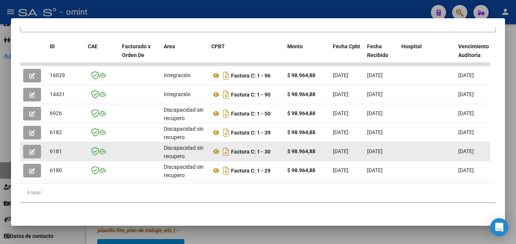
drag, startPoint x: 152, startPoint y: 177, endPoint x: 78, endPoint y: 140, distance: 82.3
click at [111, 179] on datatable-body "16029 Integración Factura C: 1 - 96 $ 98.964,88 31/07/2025 04/08/2025 10/08/202…" at bounding box center [255, 123] width 470 height 120
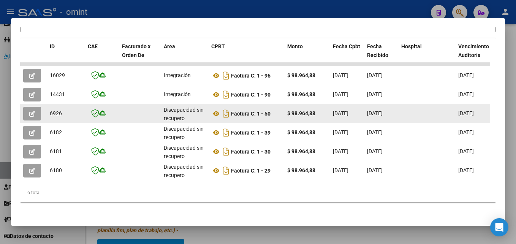
click at [33, 111] on icon "button" at bounding box center [32, 114] width 6 height 6
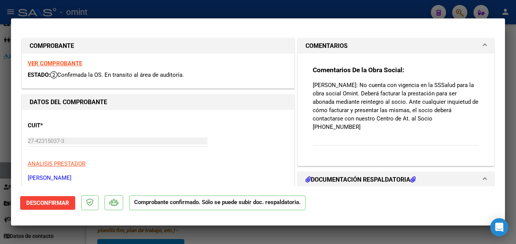
click at [56, 64] on strong "VER COMPROBANTE" at bounding box center [55, 63] width 54 height 7
type input "$ 0,00"
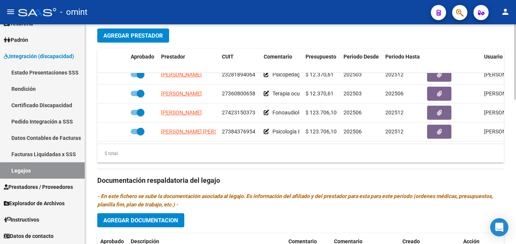
scroll to position [304, 0]
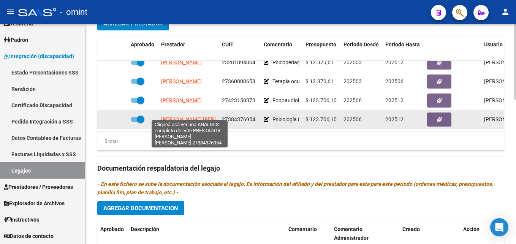
click at [176, 116] on span "SPINELLI MARIA BELEN" at bounding box center [202, 119] width 83 height 6
type textarea "27384376954"
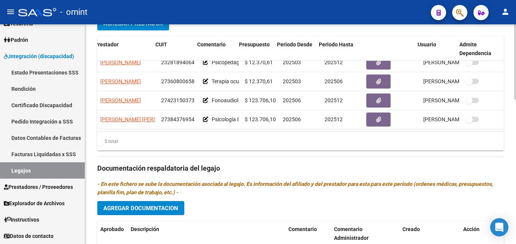
scroll to position [33, 0]
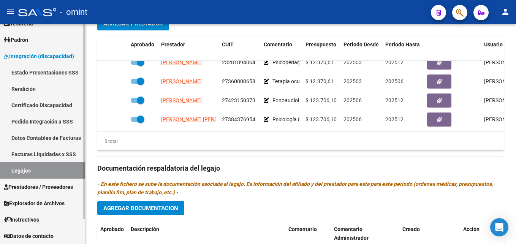
click at [47, 169] on link "Legajos" at bounding box center [42, 170] width 85 height 16
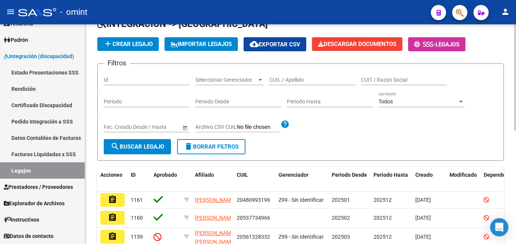
scroll to position [82, 0]
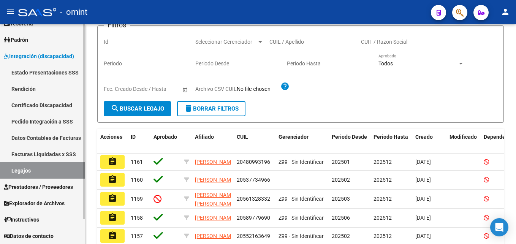
click at [39, 171] on link "Legajos" at bounding box center [42, 170] width 85 height 16
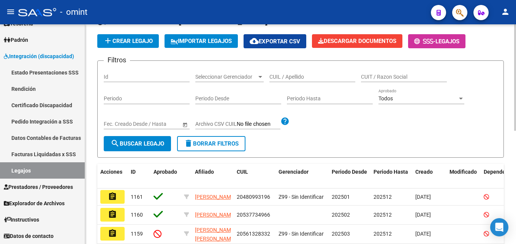
scroll to position [0, 0]
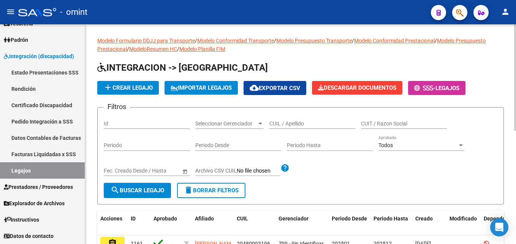
click at [298, 118] on div "CUIL / Apellido" at bounding box center [313, 121] width 86 height 15
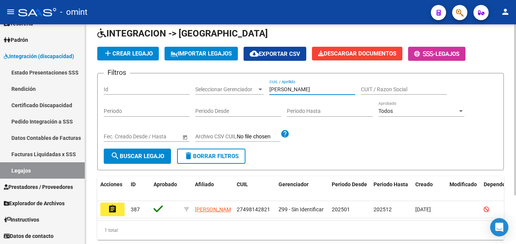
scroll to position [63, 0]
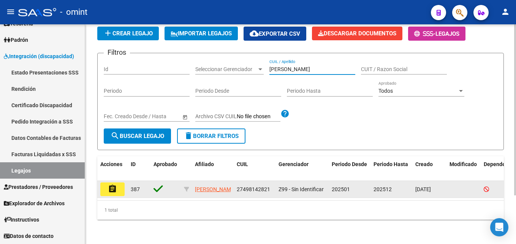
type input "boniface"
click at [113, 184] on mat-icon "assignment" at bounding box center [112, 188] width 9 height 9
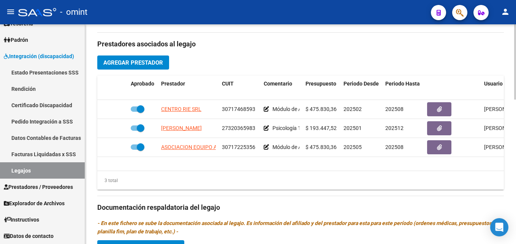
scroll to position [266, 0]
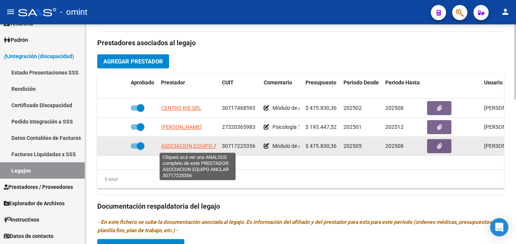
click at [203, 147] on span "ASOCIACION EQUIPO ANCLAR" at bounding box center [197, 146] width 73 height 6
type textarea "30717225356"
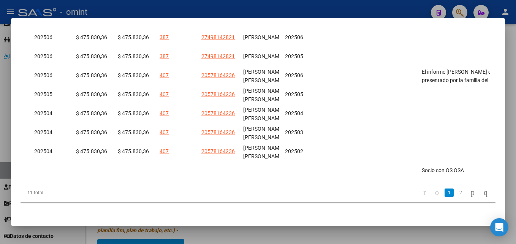
scroll to position [0, 1091]
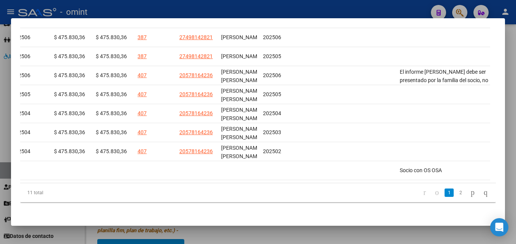
drag, startPoint x: 144, startPoint y: 177, endPoint x: 444, endPoint y: 179, distance: 300.8
click at [444, 179] on datatable-body "17693 Integración Factura C: 1 - 1076 $ 475.830,36 12/08/2025 12/08/2025 22/08/…" at bounding box center [255, 85] width 470 height 196
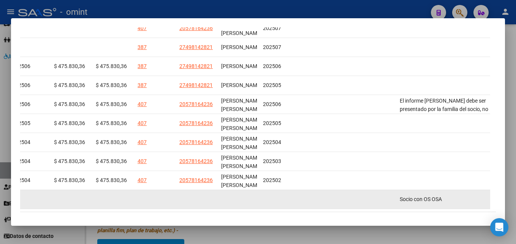
scroll to position [179, 0]
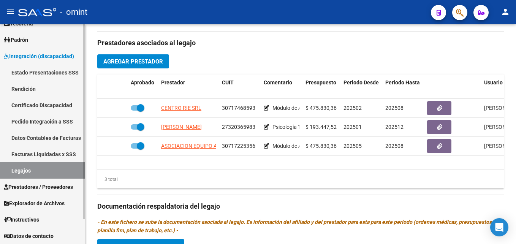
click at [37, 162] on link "Facturas Liquidadas x SSS" at bounding box center [42, 154] width 85 height 16
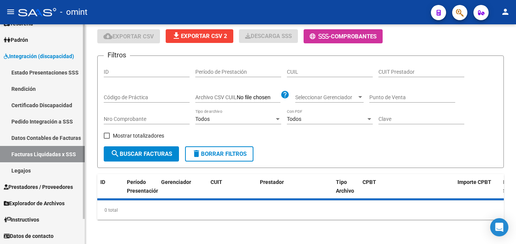
click at [36, 167] on link "Legajos" at bounding box center [42, 170] width 85 height 16
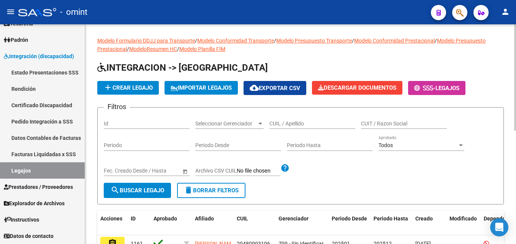
click at [287, 127] on div "CUIL / Apellido" at bounding box center [313, 121] width 86 height 15
paste input "51.271.507"
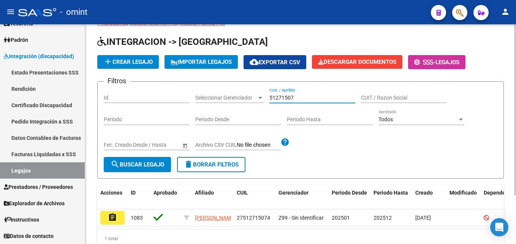
scroll to position [63, 0]
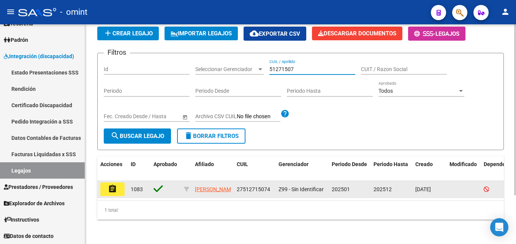
type input "51271507"
click at [109, 186] on mat-icon "assignment" at bounding box center [112, 188] width 9 height 9
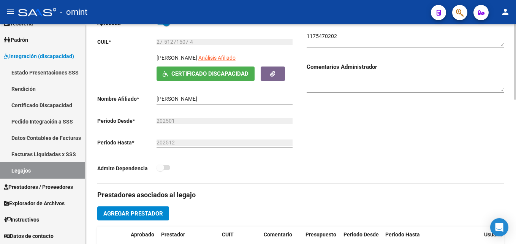
scroll to position [266, 0]
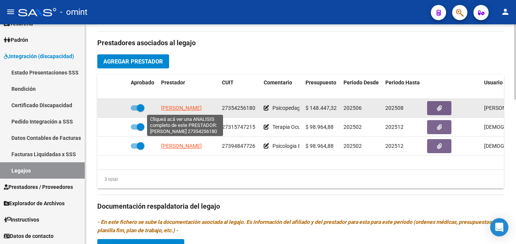
click at [181, 108] on span "PUGLIESE MICAELA" at bounding box center [181, 108] width 41 height 6
type textarea "27354256180"
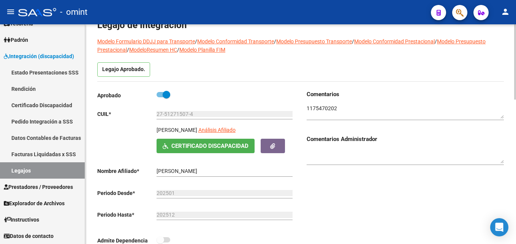
scroll to position [38, 0]
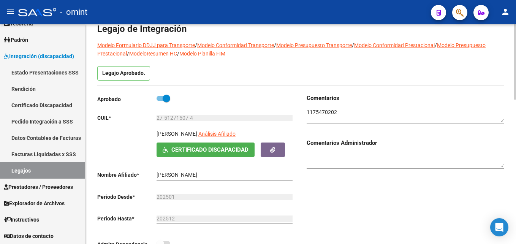
click at [325, 112] on textarea at bounding box center [405, 115] width 197 height 14
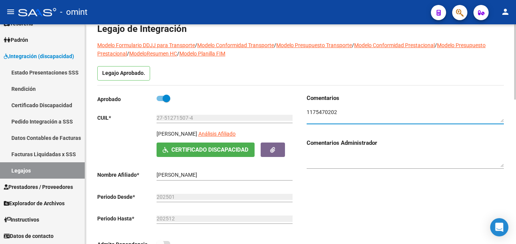
click at [325, 112] on textarea at bounding box center [405, 115] width 197 height 14
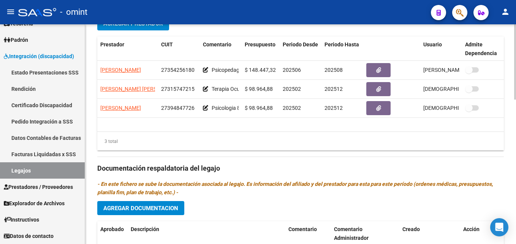
scroll to position [0, 0]
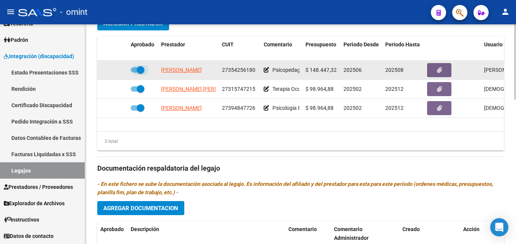
click at [137, 68] on span at bounding box center [141, 70] width 8 height 8
click at [135, 73] on input "checkbox" at bounding box center [134, 73] width 0 height 0
checkbox input "false"
click at [117, 69] on icon at bounding box center [116, 69] width 5 height 5
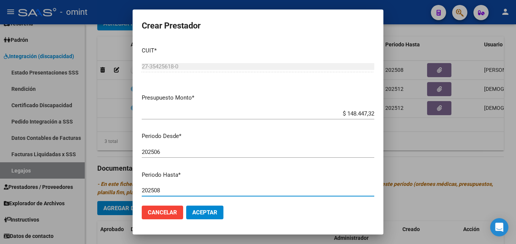
click at [182, 189] on input "202508" at bounding box center [258, 190] width 233 height 7
type input "202512"
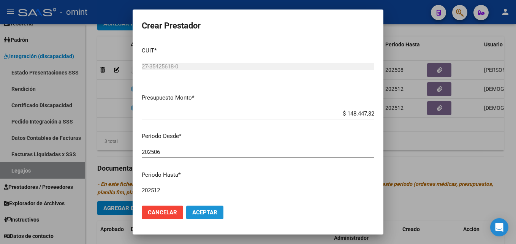
click at [215, 212] on span "Aceptar" at bounding box center [204, 212] width 25 height 7
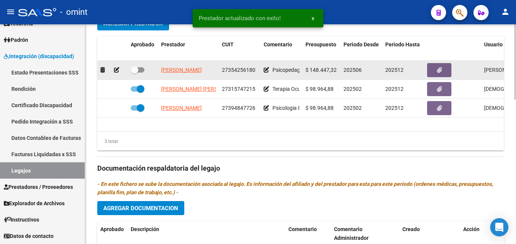
click at [138, 73] on span at bounding box center [138, 69] width 14 height 5
click at [135, 73] on input "checkbox" at bounding box center [134, 73] width 0 height 0
checkbox input "true"
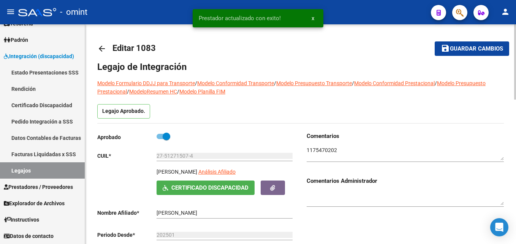
click at [456, 43] on button "save Guardar cambios" at bounding box center [472, 48] width 75 height 14
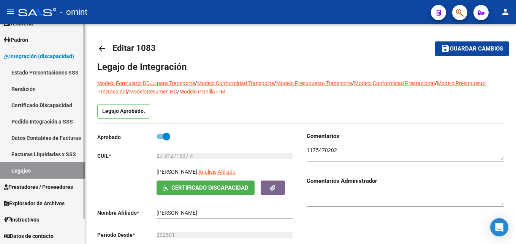
click at [35, 175] on link "Legajos" at bounding box center [42, 170] width 85 height 16
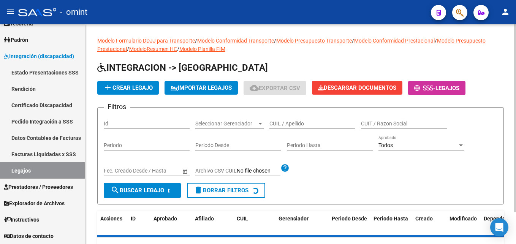
click at [303, 120] on div "CUIL / Apellido" at bounding box center [313, 121] width 86 height 15
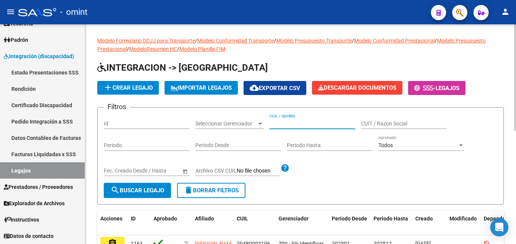
paste input "51066168"
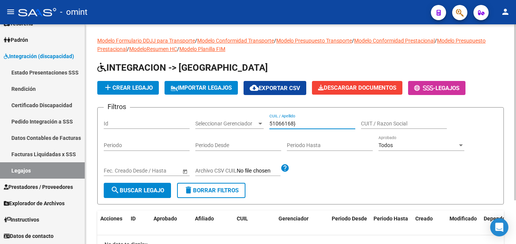
click at [304, 125] on input "51066168}" at bounding box center [313, 124] width 86 height 6
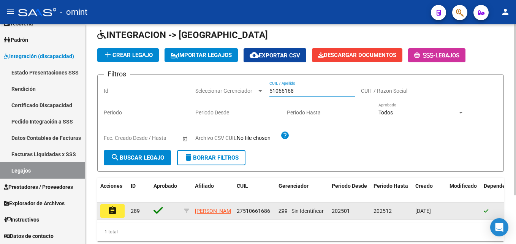
scroll to position [63, 0]
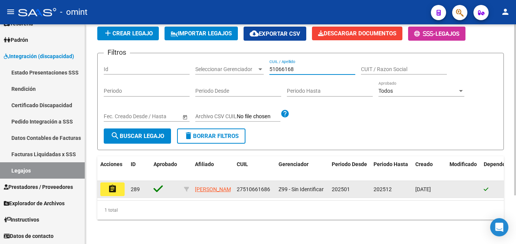
type input "51066168"
click at [113, 185] on mat-icon "assignment" at bounding box center [112, 188] width 9 height 9
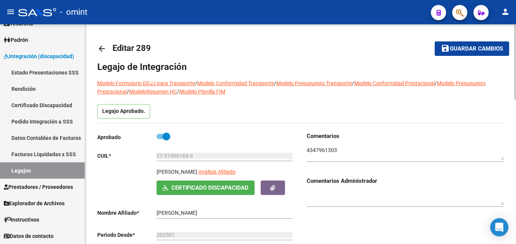
scroll to position [266, 0]
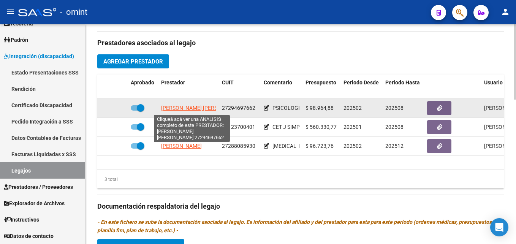
click at [173, 108] on span "ABREGU SONIA ELISABET" at bounding box center [202, 108] width 83 height 6
type textarea "27294697662"
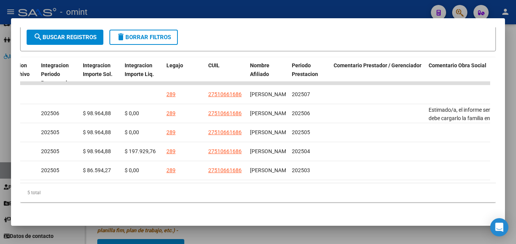
scroll to position [0, 941]
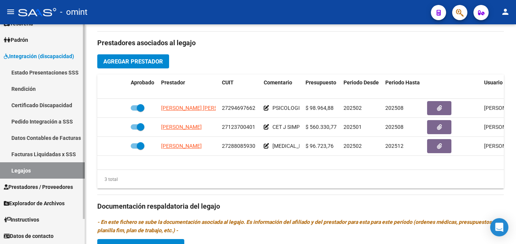
drag, startPoint x: 43, startPoint y: 171, endPoint x: 62, endPoint y: 166, distance: 19.6
click at [43, 171] on link "Legajos" at bounding box center [42, 170] width 85 height 16
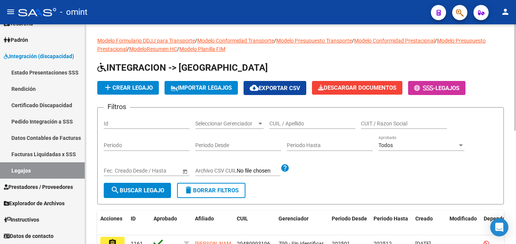
click at [314, 121] on input "CUIL / Apellido" at bounding box center [313, 124] width 86 height 6
paste input "57021035"
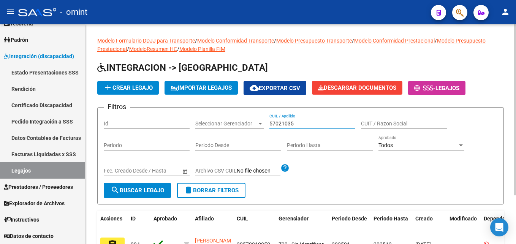
scroll to position [63, 0]
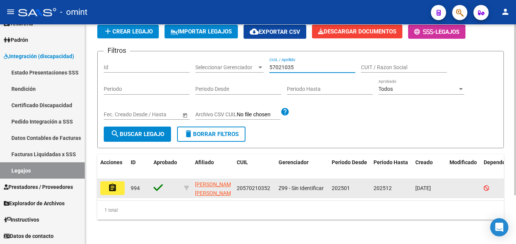
type input "57021035"
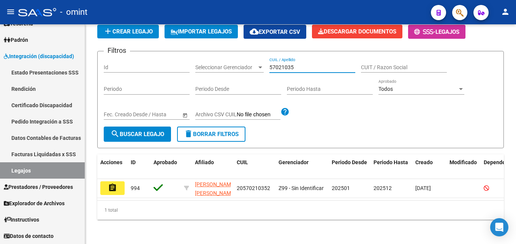
click at [105, 184] on button "assignment" at bounding box center [112, 188] width 24 height 14
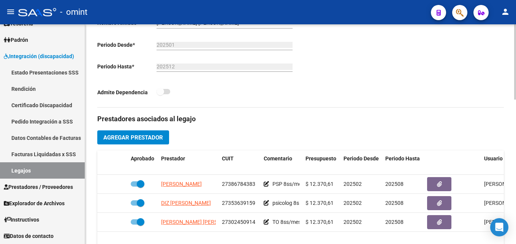
scroll to position [266, 0]
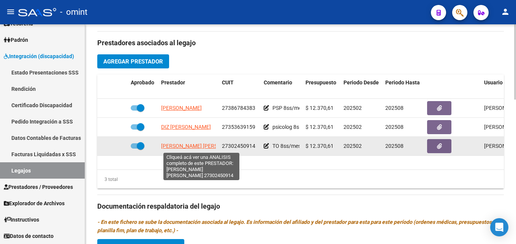
click at [187, 144] on span "MOLINE JULIETA MAGALI ELCIRA" at bounding box center [202, 146] width 83 height 6
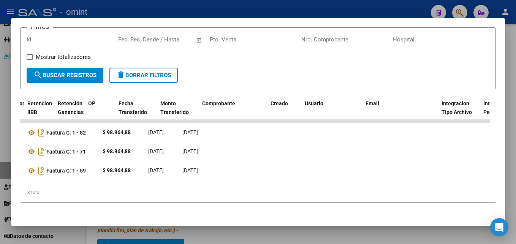
scroll to position [0, 1172]
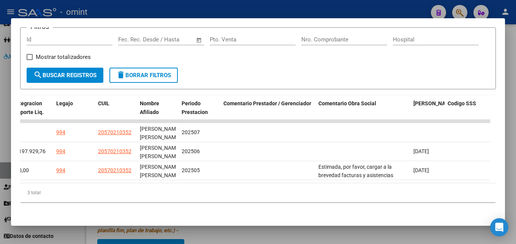
drag, startPoint x: 138, startPoint y: 176, endPoint x: 487, endPoint y: 200, distance: 349.9
click at [487, 200] on div "ID CAE Facturado x Orden De Area CPBT Monto Fecha Cpbt Fecha Recibido Hospital …" at bounding box center [258, 148] width 476 height 107
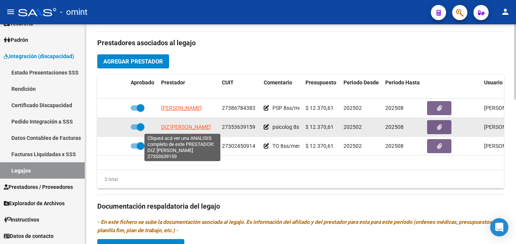
click at [180, 128] on span "DIZ MARIA ROCIO" at bounding box center [186, 127] width 50 height 6
type textarea "27353639159"
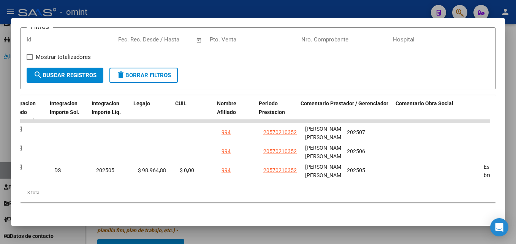
scroll to position [0, 1095]
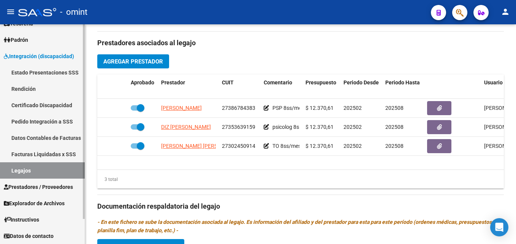
click at [41, 167] on link "Legajos" at bounding box center [42, 170] width 85 height 16
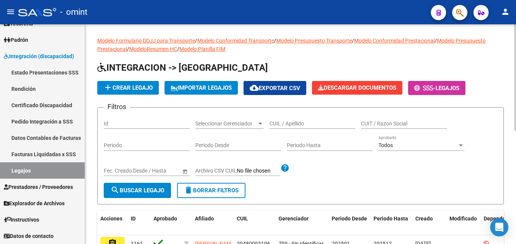
click at [286, 122] on input "CUIL / Apellido" at bounding box center [313, 124] width 86 height 6
paste input "56.192.64"
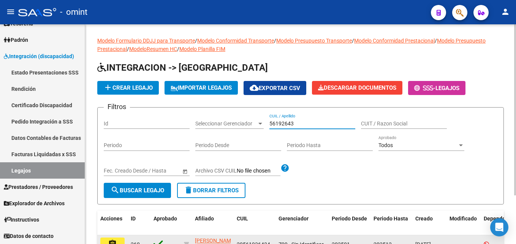
scroll to position [63, 0]
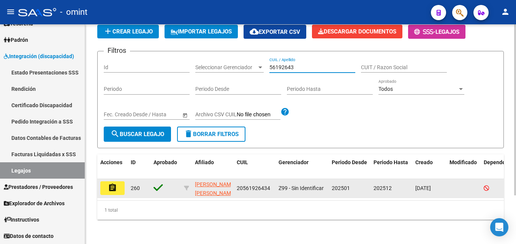
type input "56192643"
click at [117, 181] on button "assignment" at bounding box center [112, 188] width 24 height 14
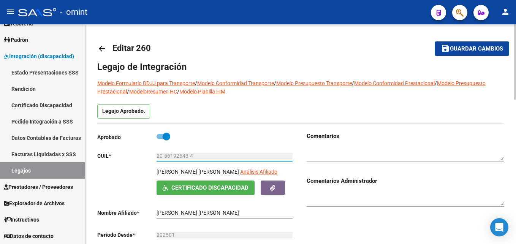
click at [176, 156] on input "20-56192643-4" at bounding box center [225, 156] width 136 height 6
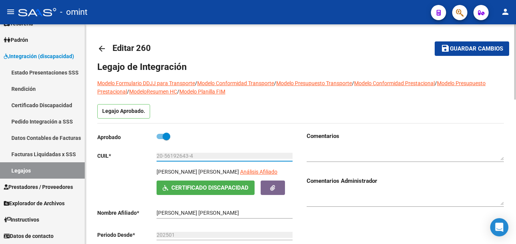
click at [176, 156] on input "20-56192643-4" at bounding box center [225, 156] width 136 height 6
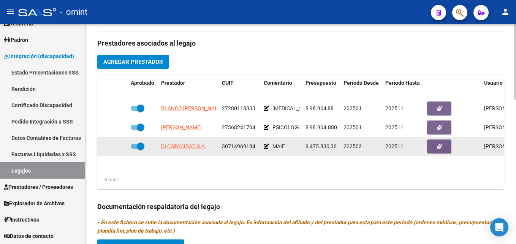
scroll to position [266, 0]
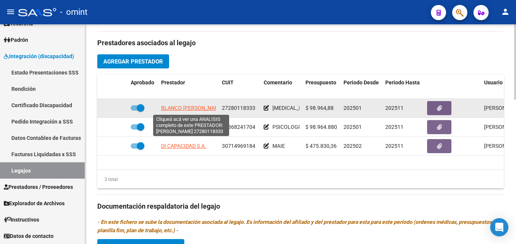
click at [185, 109] on span "BLANCO NOELIA ELIANA" at bounding box center [192, 108] width 63 height 6
type textarea "27280118333"
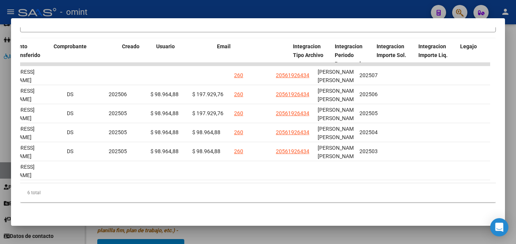
scroll to position [0, 1172]
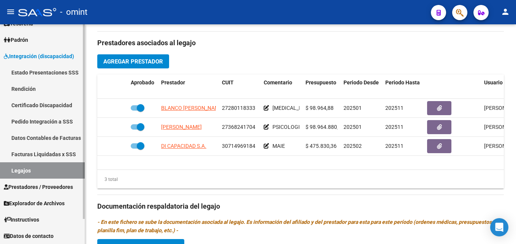
drag, startPoint x: 43, startPoint y: 166, endPoint x: 60, endPoint y: 166, distance: 17.1
click at [43, 166] on link "Legajos" at bounding box center [42, 170] width 85 height 16
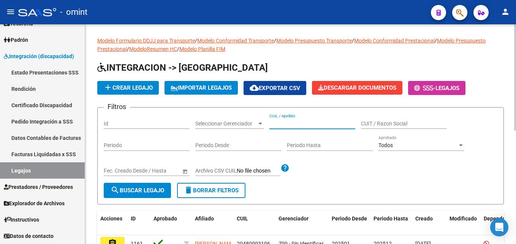
click at [305, 123] on input "CUIL / Apellido" at bounding box center [313, 124] width 86 height 6
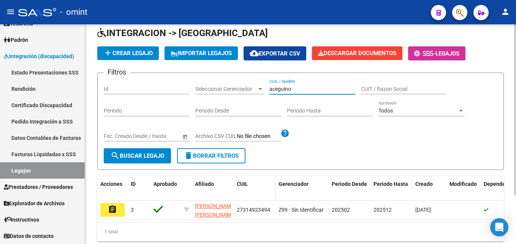
scroll to position [63, 0]
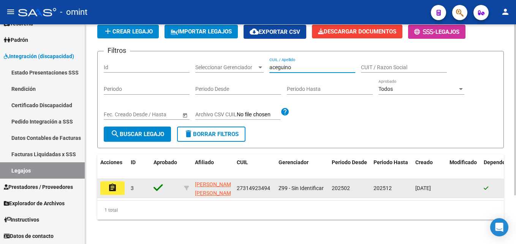
type input "aceguino"
click at [117, 181] on button "assignment" at bounding box center [112, 188] width 24 height 14
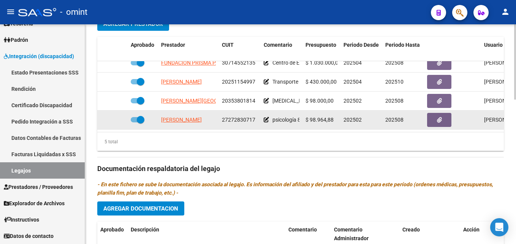
scroll to position [304, 0]
click at [181, 116] on span "ZARETZKY INGRID" at bounding box center [181, 119] width 41 height 6
type textarea "27272830717"
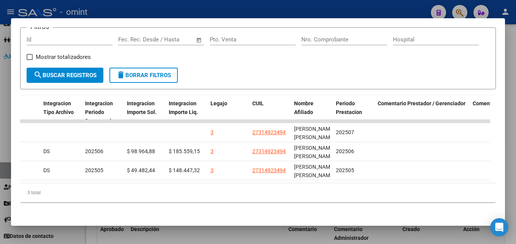
scroll to position [0, 1172]
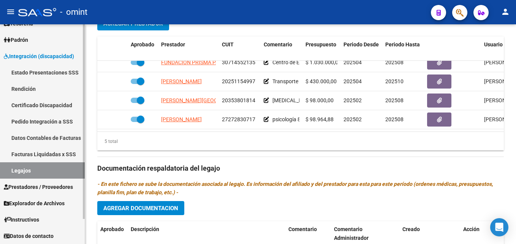
click at [41, 171] on link "Legajos" at bounding box center [42, 170] width 85 height 16
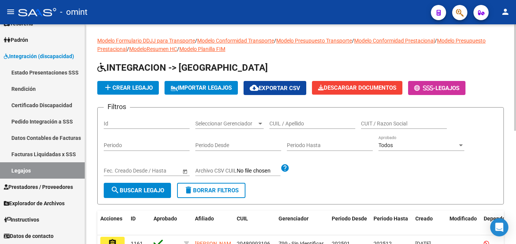
click at [286, 125] on input "CUIL / Apellido" at bounding box center [313, 124] width 86 height 6
paste input "Aragones"
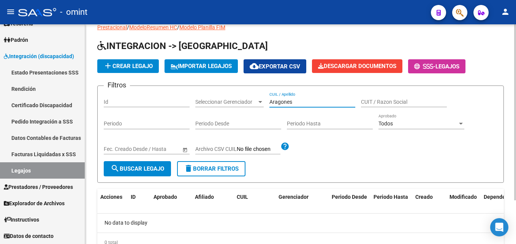
scroll to position [54, 0]
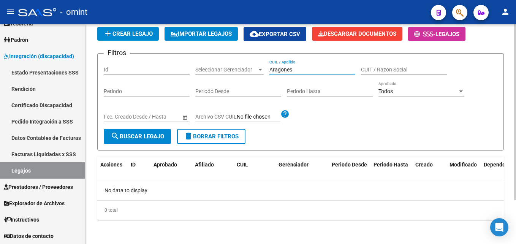
type input "Aragones"
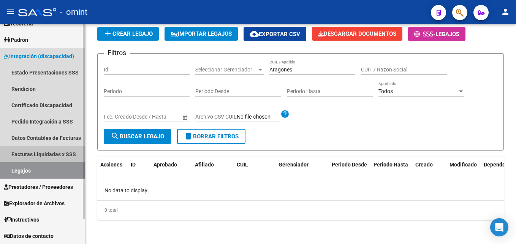
click at [37, 151] on link "Facturas Liquidadas x SSS" at bounding box center [42, 154] width 85 height 16
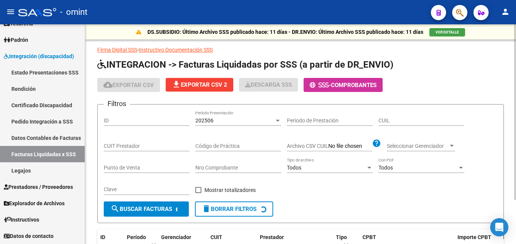
click at [397, 116] on div "CUIL" at bounding box center [422, 118] width 86 height 15
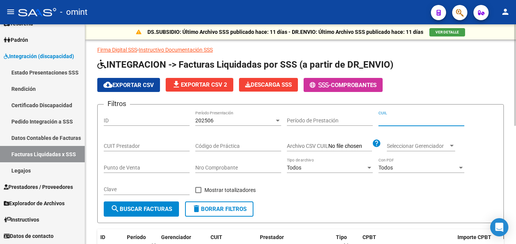
paste input "27-26348471-7"
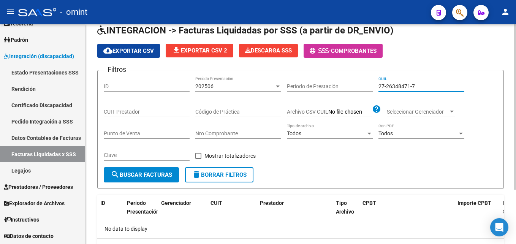
scroll to position [72, 0]
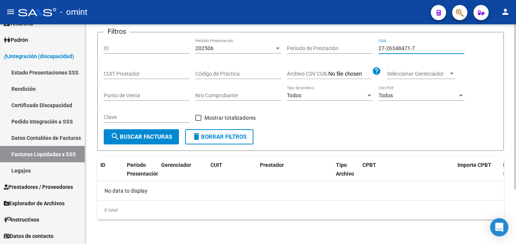
type input "27-26348471-7"
click at [220, 48] on div "202506" at bounding box center [234, 48] width 79 height 6
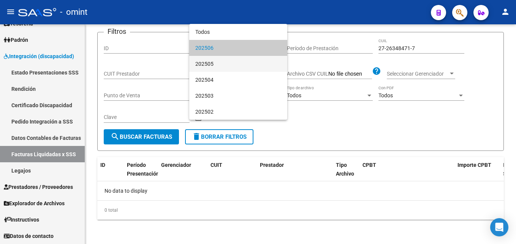
click at [218, 65] on span "202505" at bounding box center [238, 64] width 86 height 16
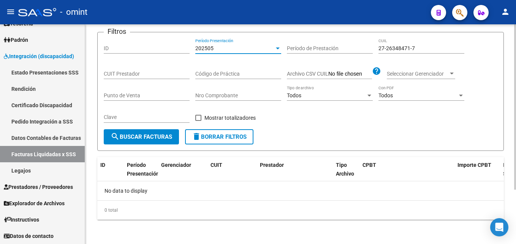
click at [156, 143] on button "search Buscar Facturas" at bounding box center [141, 136] width 75 height 15
click at [220, 49] on div "202505" at bounding box center [234, 48] width 79 height 6
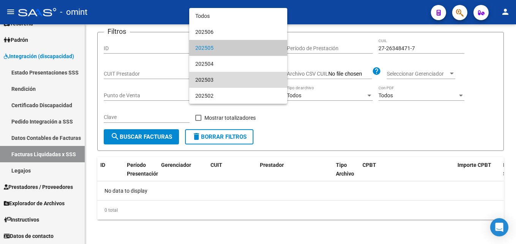
click at [216, 72] on span "202503" at bounding box center [238, 80] width 86 height 16
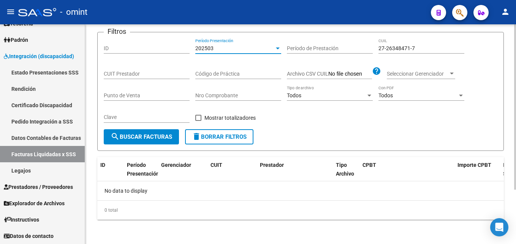
click at [162, 134] on span "search Buscar Facturas" at bounding box center [142, 136] width 62 height 7
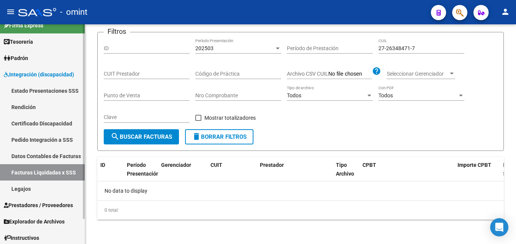
scroll to position [0, 0]
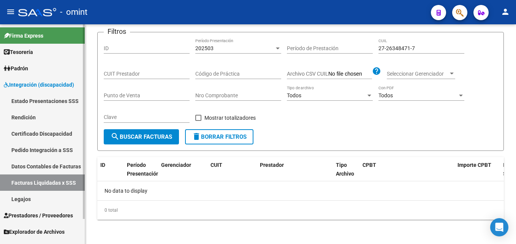
click at [28, 68] on span "Padrón" at bounding box center [16, 68] width 24 height 8
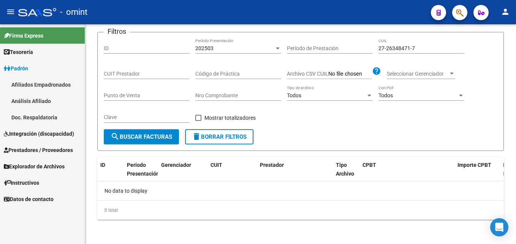
click at [42, 81] on link "Afiliados Empadronados" at bounding box center [42, 84] width 85 height 16
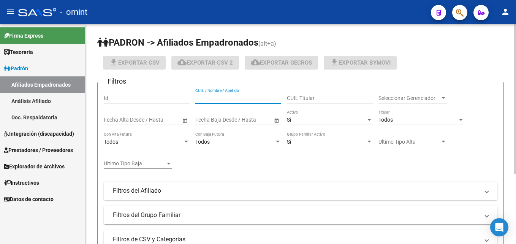
drag, startPoint x: 212, startPoint y: 96, endPoint x: 230, endPoint y: 93, distance: 18.1
click at [212, 96] on input "CUIL / Nombre / Apellido" at bounding box center [238, 98] width 86 height 6
paste input "27263484717"
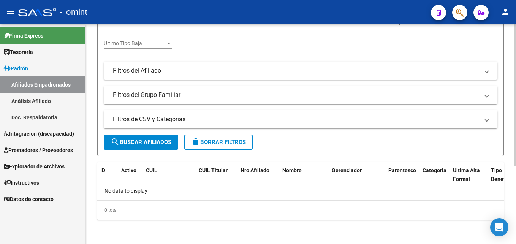
scroll to position [59, 0]
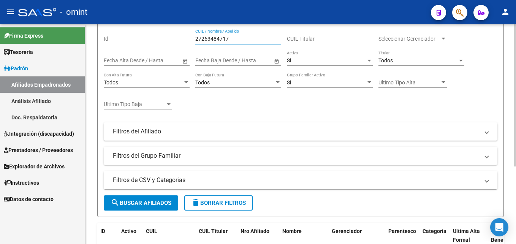
type input "27263484717"
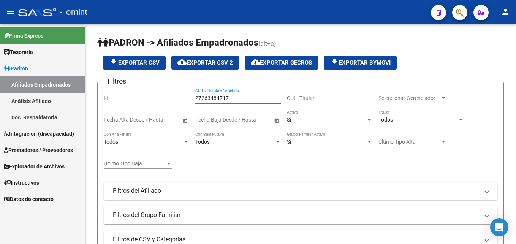
click at [44, 135] on span "Integración (discapacidad)" at bounding box center [39, 134] width 70 height 8
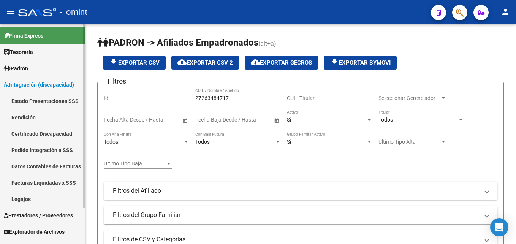
scroll to position [29, 0]
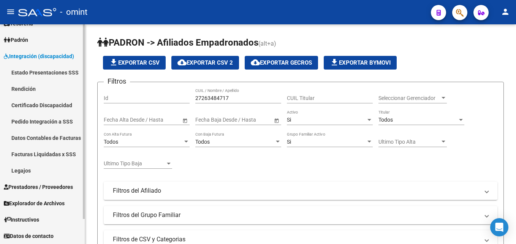
click at [34, 166] on link "Legajos" at bounding box center [42, 170] width 85 height 16
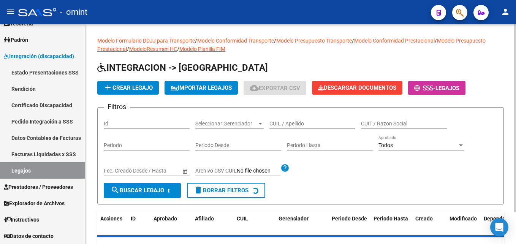
click at [307, 123] on input "CUIL / Apellido" at bounding box center [313, 124] width 86 height 6
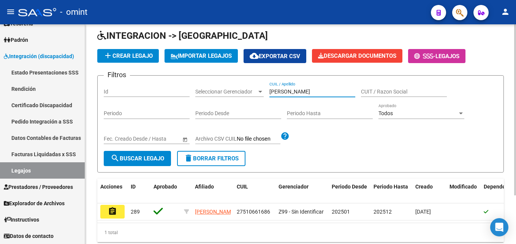
scroll to position [63, 0]
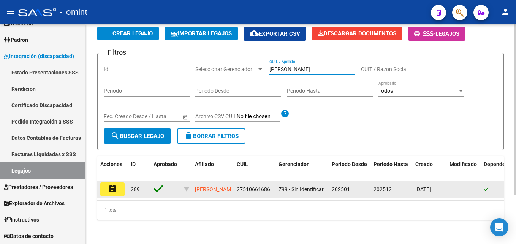
type input "broin"
click at [116, 184] on mat-icon "assignment" at bounding box center [112, 188] width 9 height 9
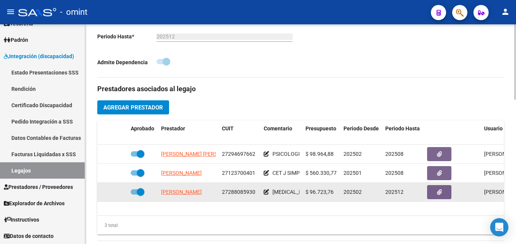
scroll to position [266, 0]
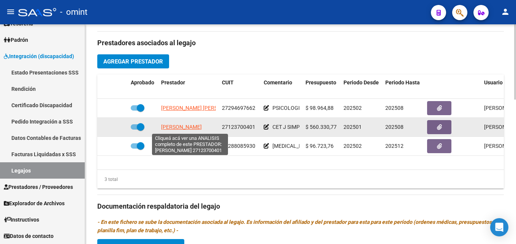
click at [180, 127] on span "DARSAUT DIANA ADELA" at bounding box center [181, 127] width 41 height 6
type textarea "27123700401"
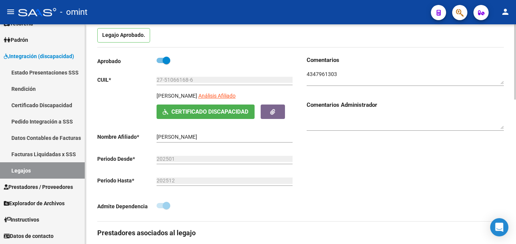
scroll to position [0, 0]
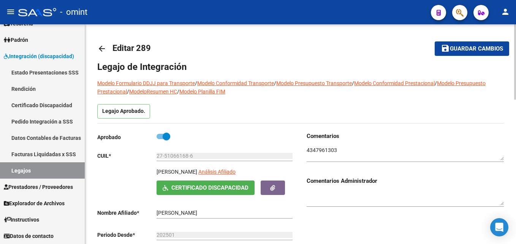
click at [326, 147] on textarea at bounding box center [405, 153] width 197 height 14
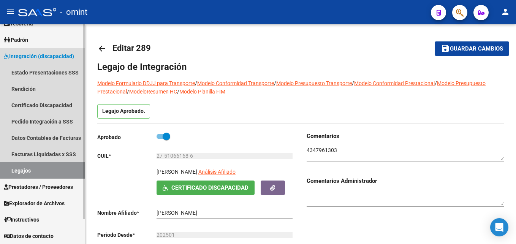
click at [38, 171] on link "Legajos" at bounding box center [42, 170] width 85 height 16
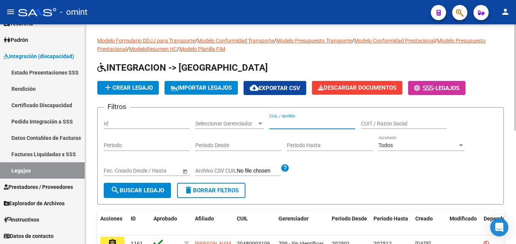
click at [297, 124] on input "CUIL / Apellido" at bounding box center [313, 124] width 86 height 6
paste input "58140107"
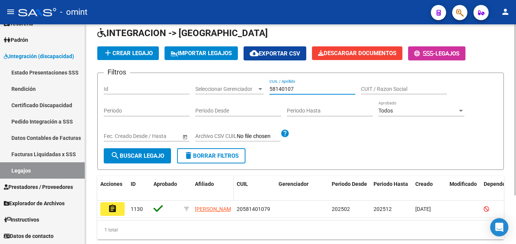
scroll to position [63, 0]
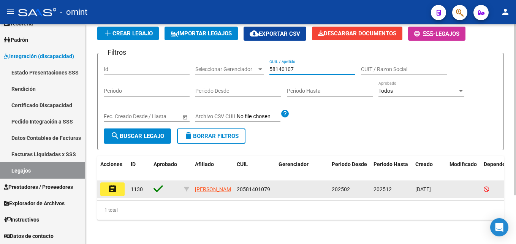
type input "58140107"
click at [119, 183] on button "assignment" at bounding box center [112, 190] width 24 height 14
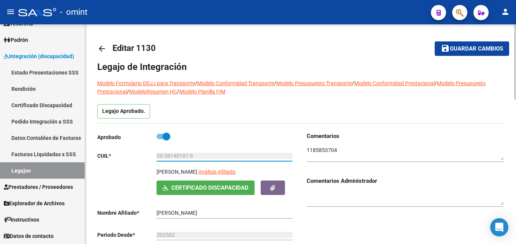
click at [180, 155] on input "20-58140107-9" at bounding box center [225, 156] width 136 height 6
click at [327, 150] on textarea at bounding box center [405, 153] width 197 height 14
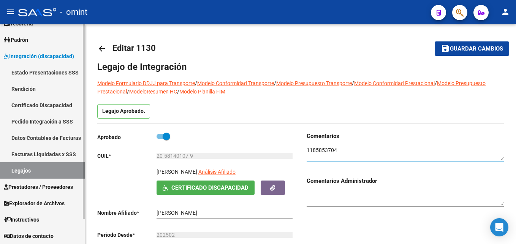
click at [56, 173] on link "Legajos" at bounding box center [42, 170] width 85 height 16
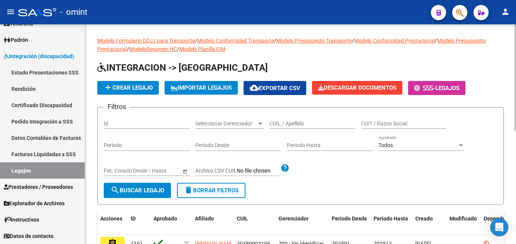
click at [296, 123] on input "CUIL / Apellido" at bounding box center [313, 124] width 86 height 6
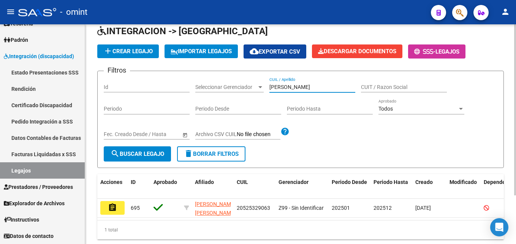
scroll to position [63, 0]
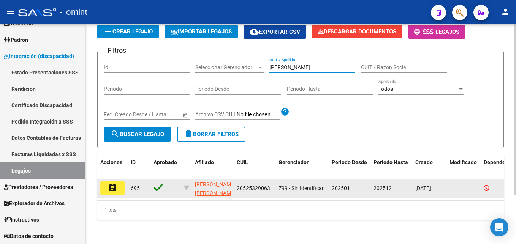
type input "baeza"
click at [115, 183] on mat-icon "assignment" at bounding box center [112, 187] width 9 height 9
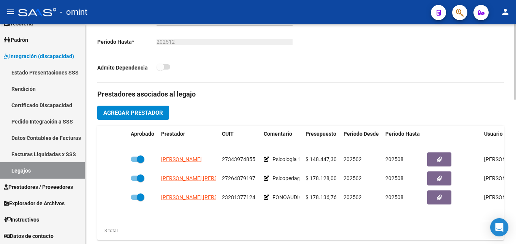
scroll to position [266, 0]
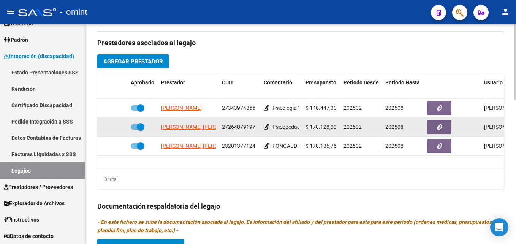
click at [198, 129] on span "BUSSI MARIA SILVINA" at bounding box center [202, 127] width 83 height 6
type textarea "27264879197"
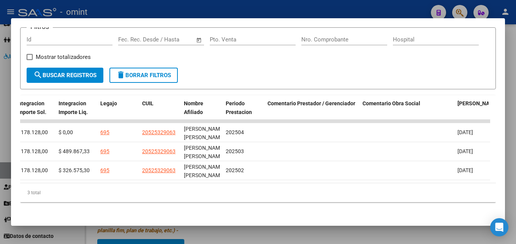
scroll to position [0, 1172]
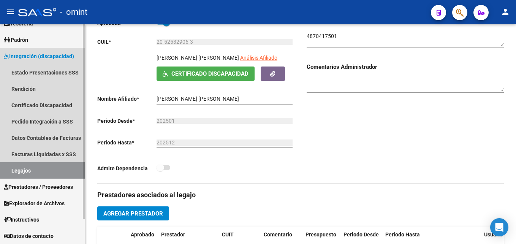
click at [43, 167] on link "Legajos" at bounding box center [42, 170] width 85 height 16
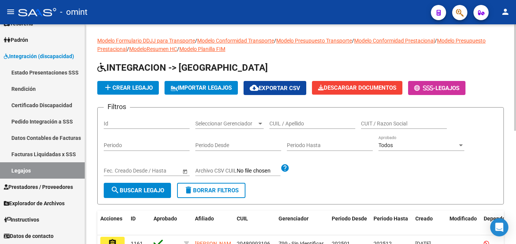
click at [306, 119] on div "CUIL / Apellido" at bounding box center [313, 121] width 86 height 15
paste input "52.857.581"
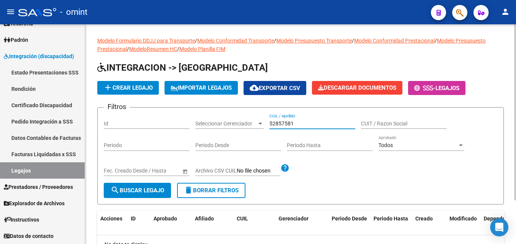
scroll to position [54, 0]
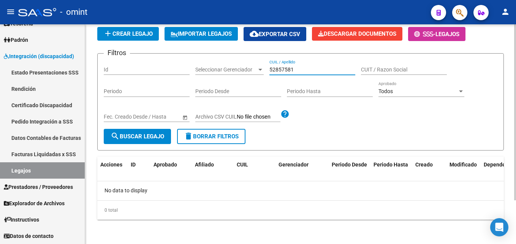
click at [217, 69] on div "Filtros Id Seleccionar Gerenciador Seleccionar Gerenciador 52857581 CUIL / Apel…" at bounding box center [301, 94] width 394 height 69
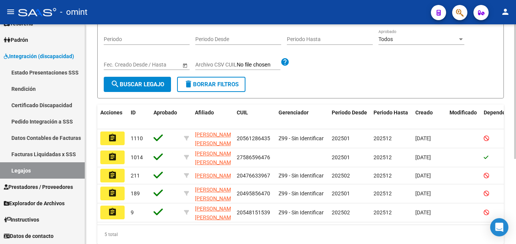
scroll to position [139, 0]
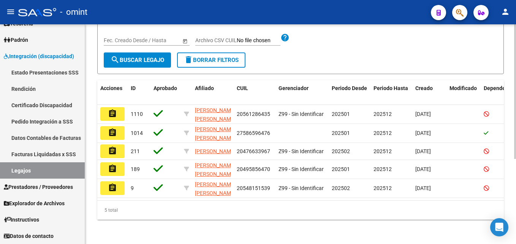
type input "aguirre"
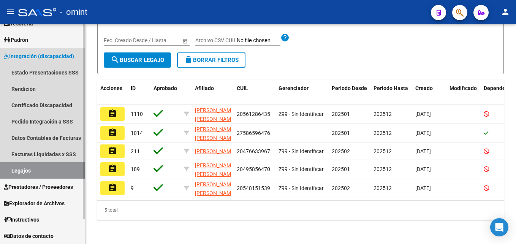
click at [27, 169] on link "Legajos" at bounding box center [42, 170] width 85 height 16
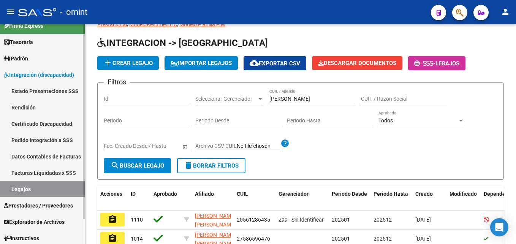
scroll to position [0, 0]
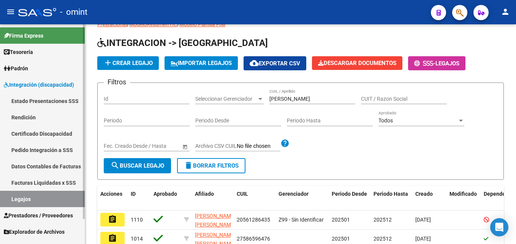
click at [35, 70] on link "Padrón" at bounding box center [42, 68] width 85 height 16
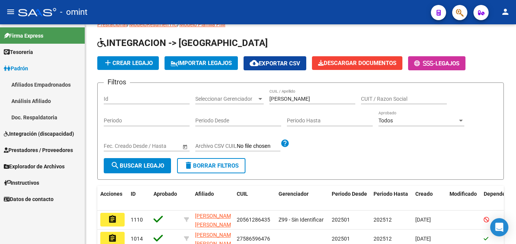
click at [38, 81] on link "Afiliados Empadronados" at bounding box center [42, 84] width 85 height 16
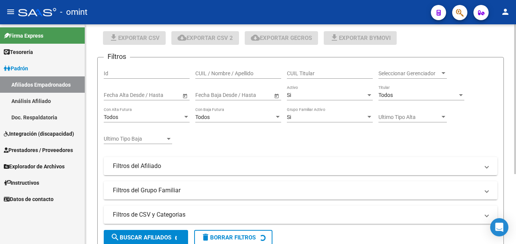
click at [244, 72] on input "CUIL / Nombre / Apellido" at bounding box center [238, 73] width 86 height 6
paste input "2052857581-2"
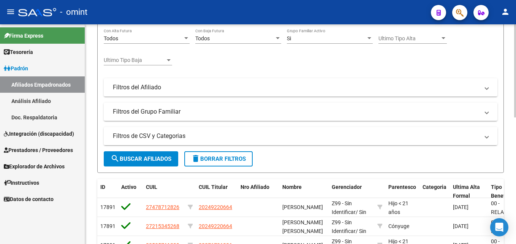
scroll to position [177, 0]
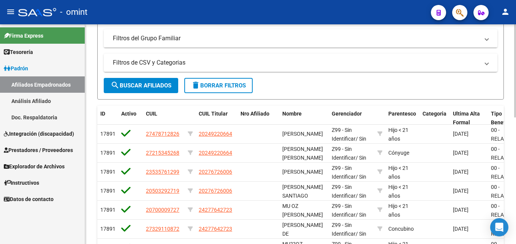
type input "20528575812"
click at [157, 87] on span "search Buscar Afiliados" at bounding box center [141, 85] width 61 height 7
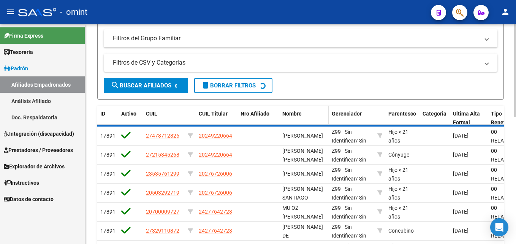
scroll to position [120, 0]
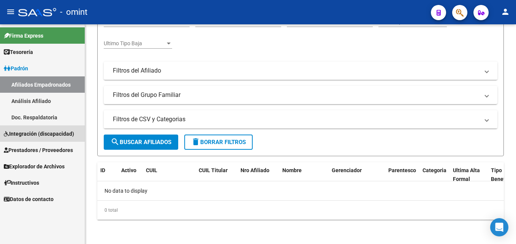
click at [37, 134] on span "Integración (discapacidad)" at bounding box center [39, 134] width 70 height 8
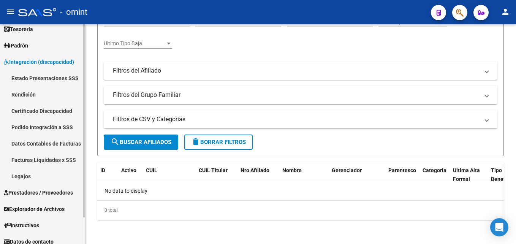
scroll to position [29, 0]
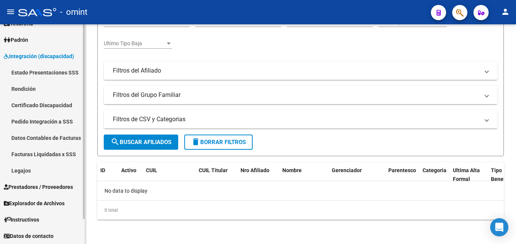
click at [33, 167] on link "Legajos" at bounding box center [42, 170] width 85 height 16
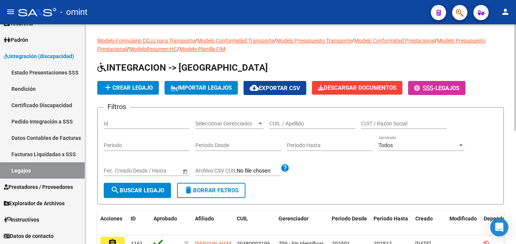
click at [295, 122] on input "CUIL / Apellido" at bounding box center [313, 124] width 86 height 6
paste input "Stefano"
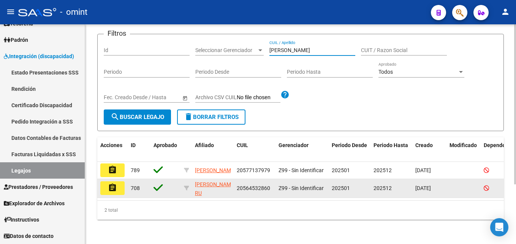
type input "Stefano"
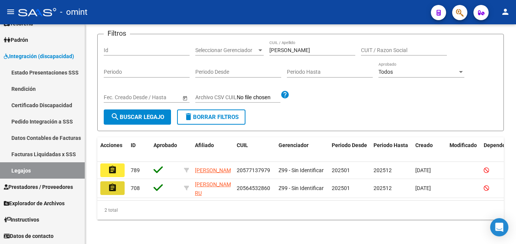
drag, startPoint x: 117, startPoint y: 184, endPoint x: 139, endPoint y: 181, distance: 22.3
click at [116, 184] on mat-icon "assignment" at bounding box center [112, 187] width 9 height 9
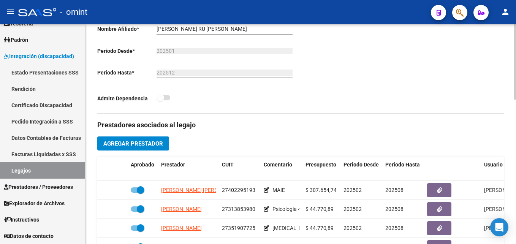
scroll to position [228, 0]
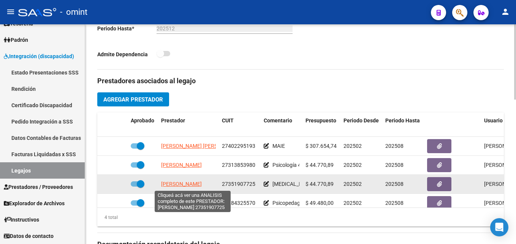
click at [198, 184] on span "CASEY MARIA FLORENCIA" at bounding box center [181, 184] width 41 height 6
type textarea "27351907725"
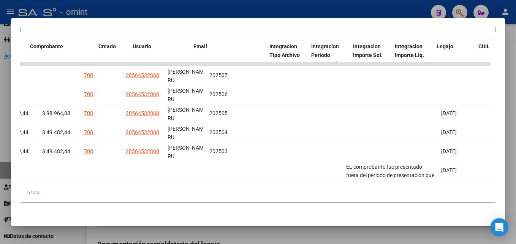
scroll to position [0, 0]
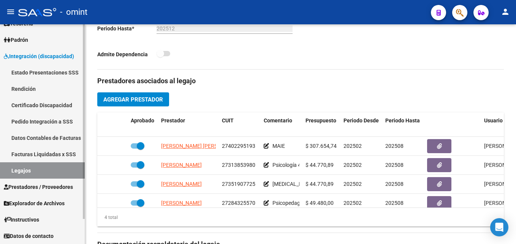
click at [38, 164] on link "Legajos" at bounding box center [42, 170] width 85 height 16
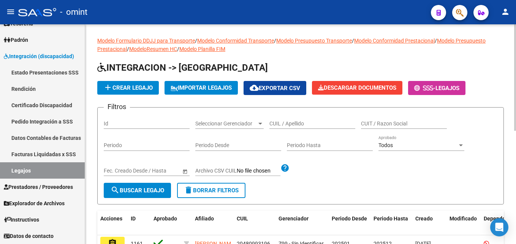
click at [293, 123] on input "CUIL / Apellido" at bounding box center [313, 124] width 86 height 6
paste input "Adazme"
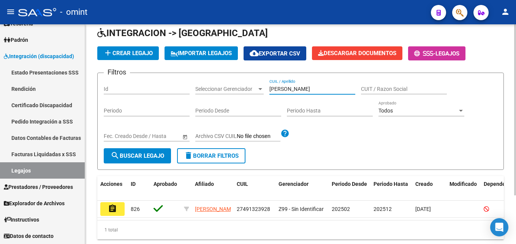
scroll to position [63, 0]
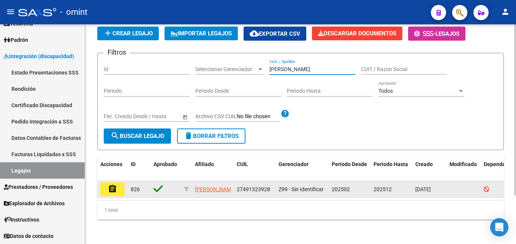
type input "Adazme"
click at [112, 184] on mat-icon "assignment" at bounding box center [112, 188] width 9 height 9
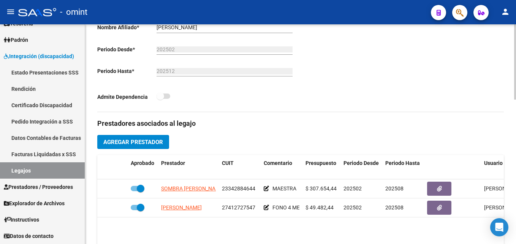
scroll to position [190, 0]
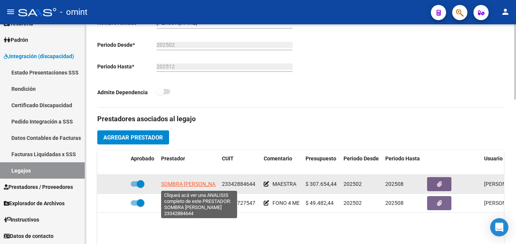
click at [188, 185] on span "SOMBRA [PERSON_NAME] [PERSON_NAME]" at bounding box center [192, 184] width 63 height 6
type textarea "23342884644"
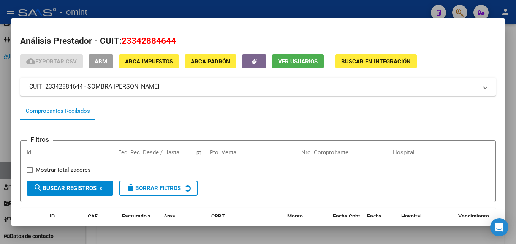
scroll to position [55, 0]
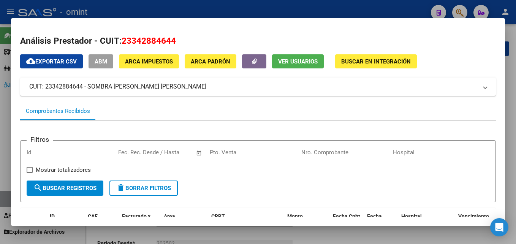
scroll to position [179, 0]
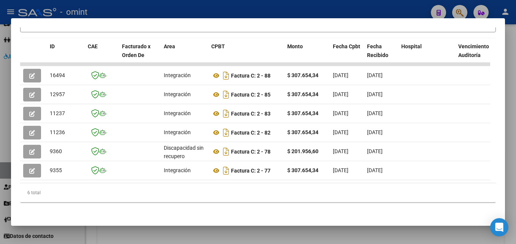
drag, startPoint x: 140, startPoint y: 176, endPoint x: 441, endPoint y: 181, distance: 300.4
click at [470, 178] on datatable-body "16494 Integración Factura C: 2 - 88 $ 307.654,34 [DATE] [DATE] - [DATE] [PERSON…" at bounding box center [255, 123] width 470 height 120
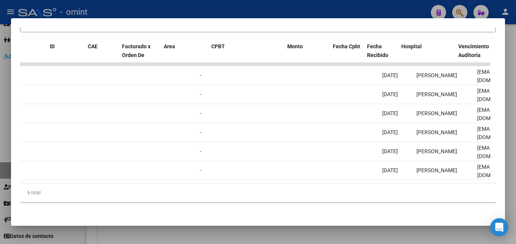
scroll to position [0, 0]
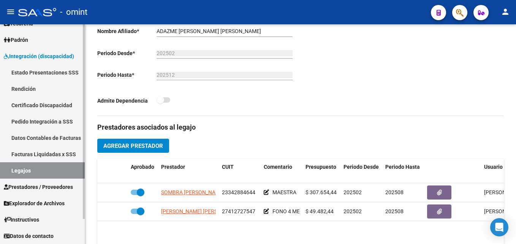
click at [11, 170] on link "Legajos" at bounding box center [42, 170] width 85 height 16
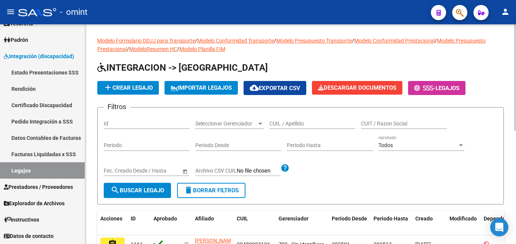
click at [287, 124] on input "CUIL / Apellido" at bounding box center [313, 124] width 86 height 6
paste input "[PERSON_NAME]"
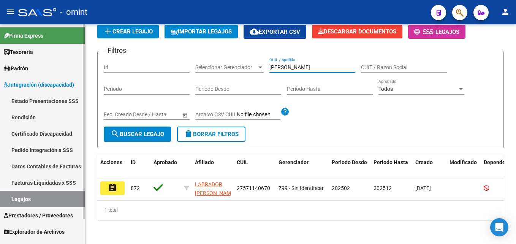
type input "[PERSON_NAME]"
click at [39, 66] on link "Padrón" at bounding box center [42, 68] width 85 height 16
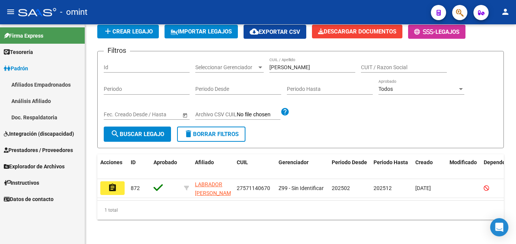
click at [42, 84] on link "Afiliados Empadronados" at bounding box center [42, 84] width 85 height 16
